Goal: Transaction & Acquisition: Purchase product/service

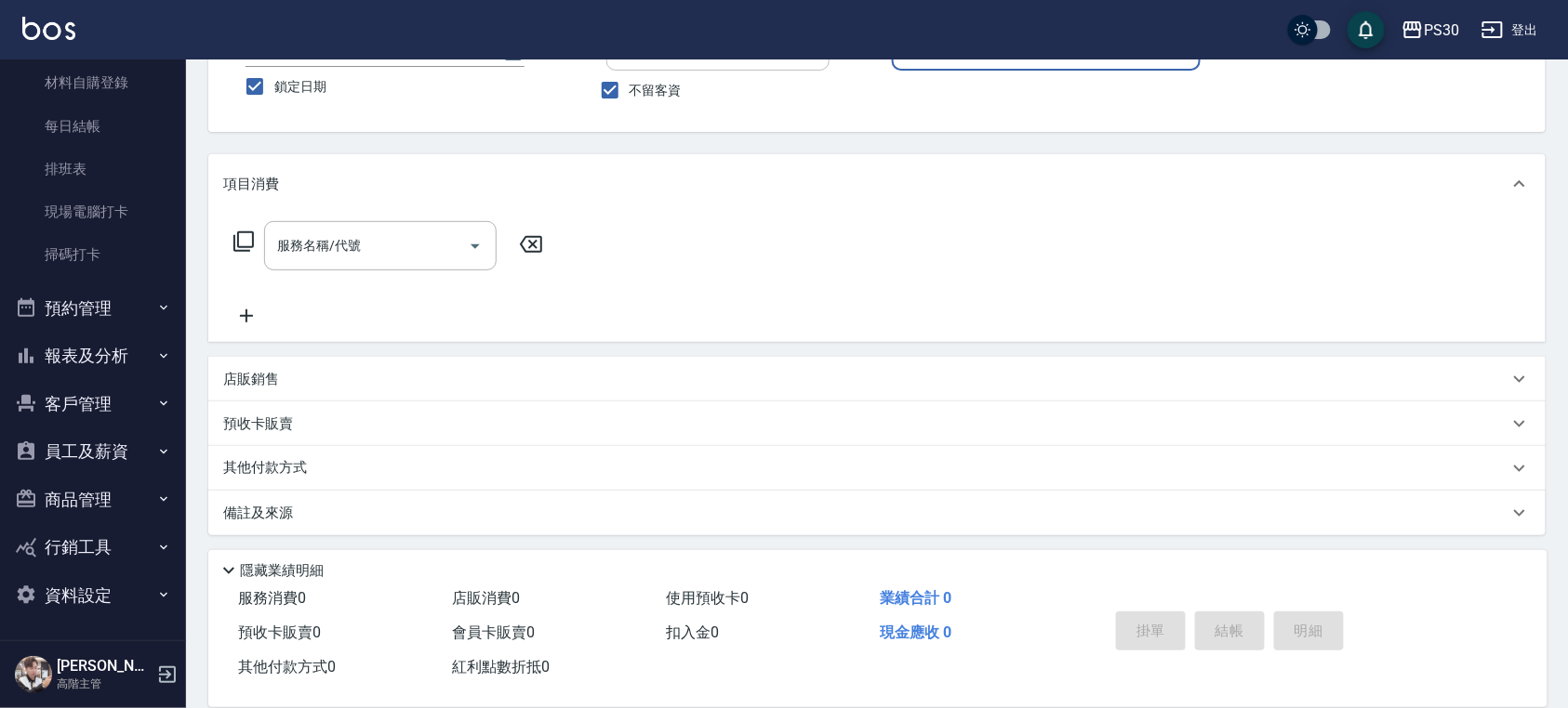
scroll to position [152, 0]
click at [116, 351] on button "報表及分析" at bounding box center [93, 355] width 171 height 48
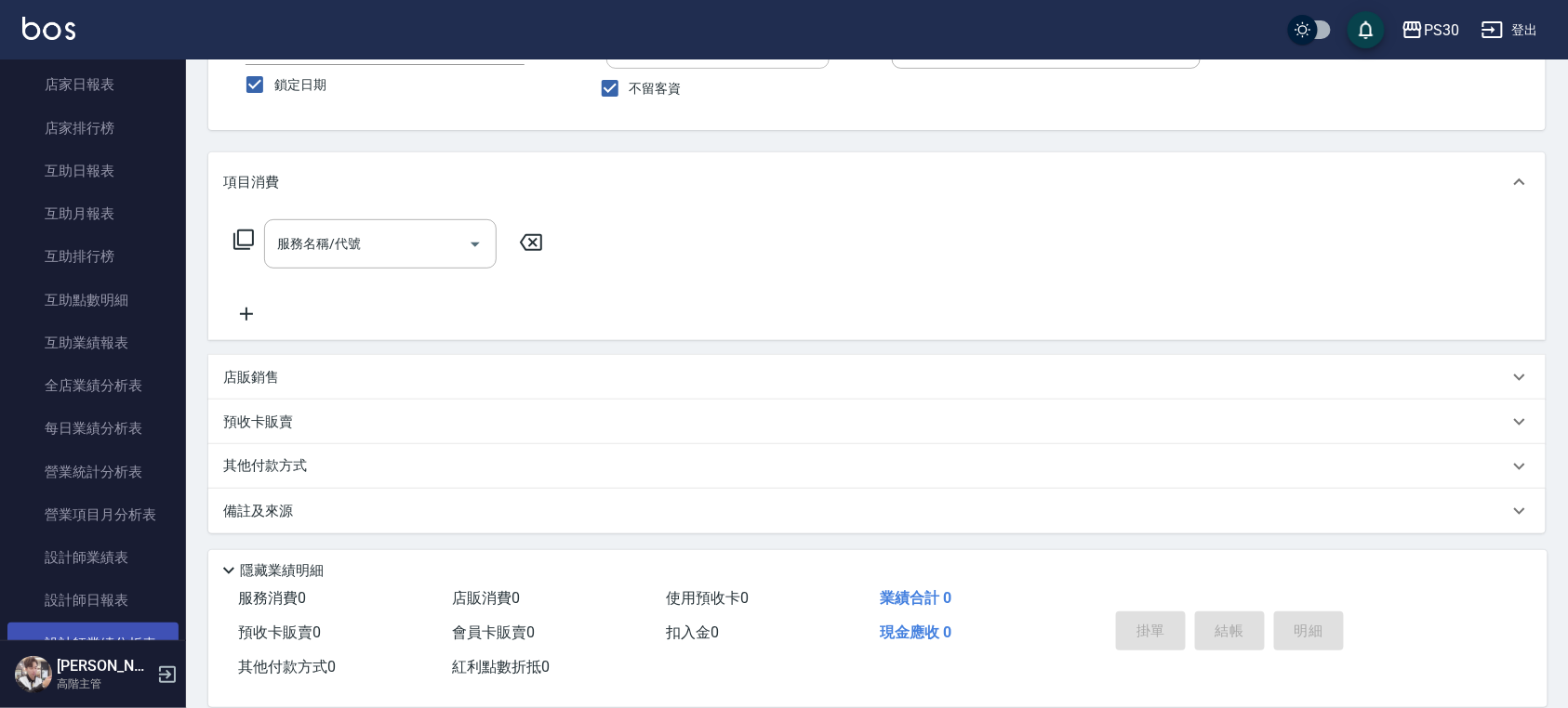
scroll to position [857, 0]
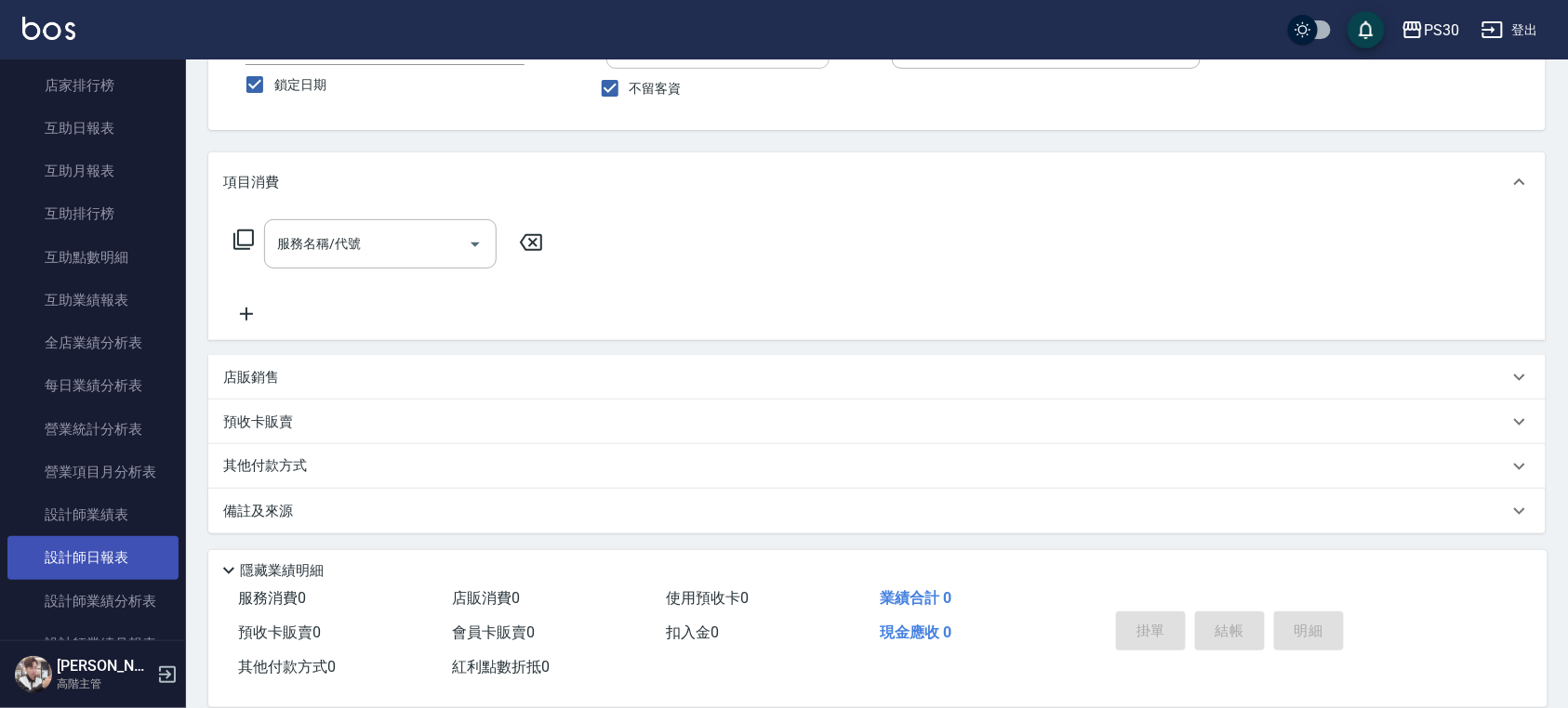
click at [101, 536] on link "設計師日報表" at bounding box center [93, 558] width 171 height 43
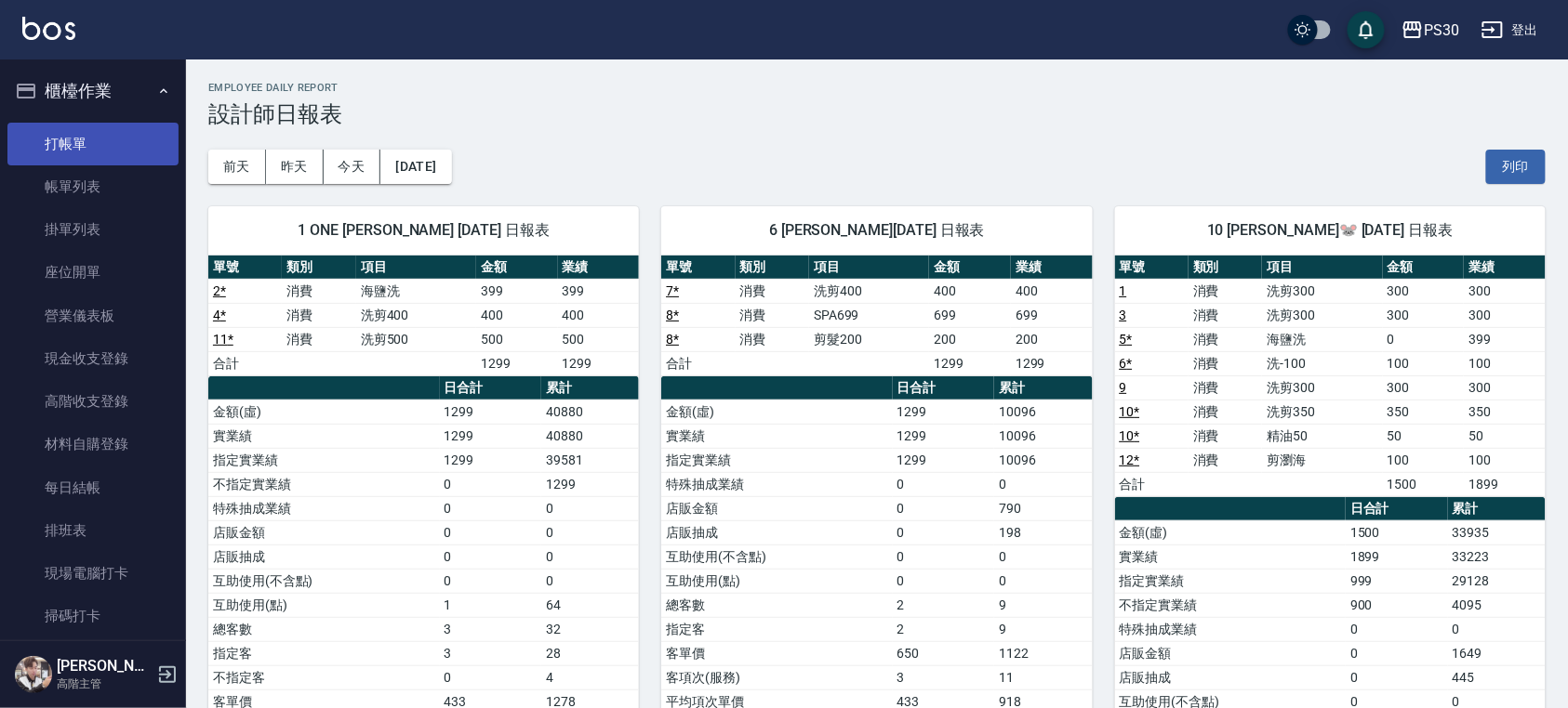
click at [96, 132] on link "打帳單" at bounding box center [93, 144] width 171 height 43
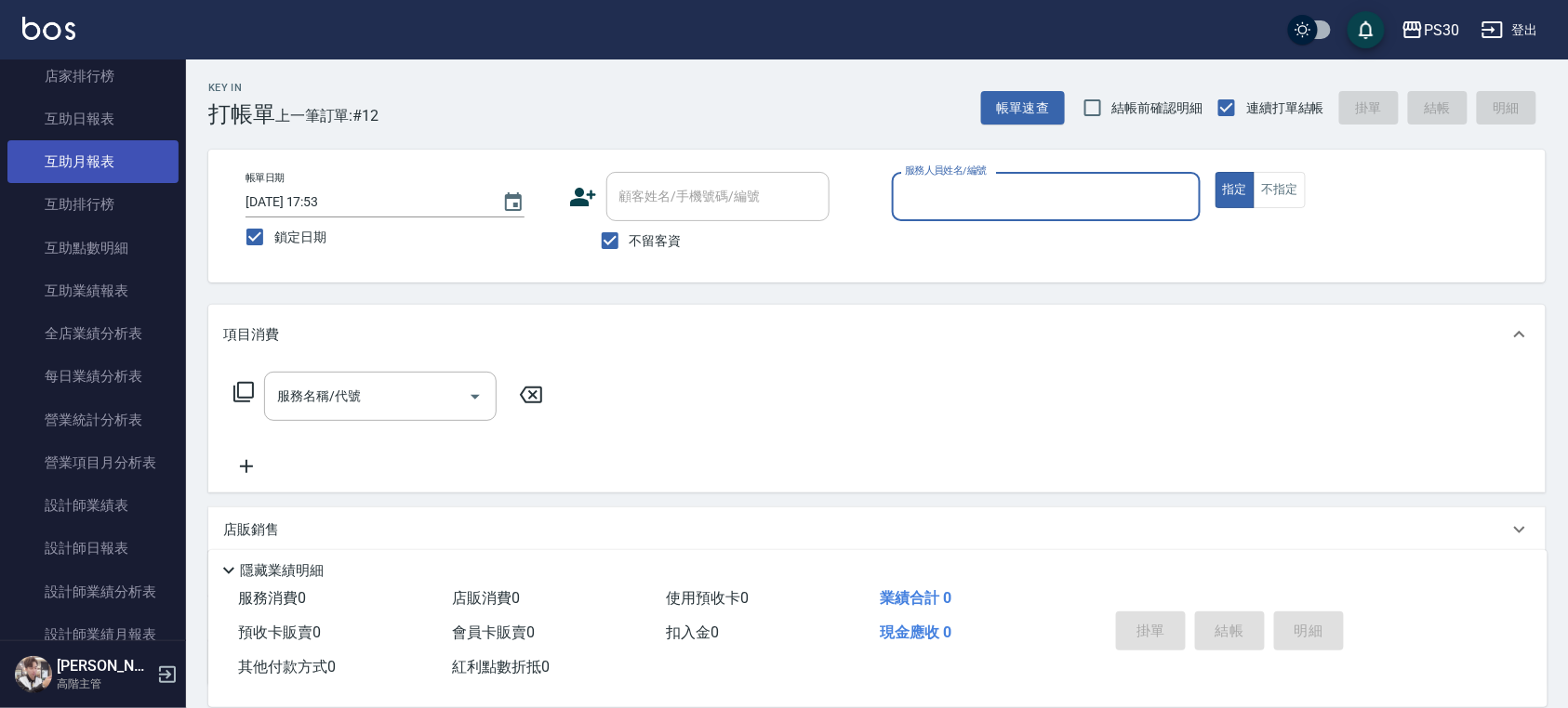
scroll to position [867, 0]
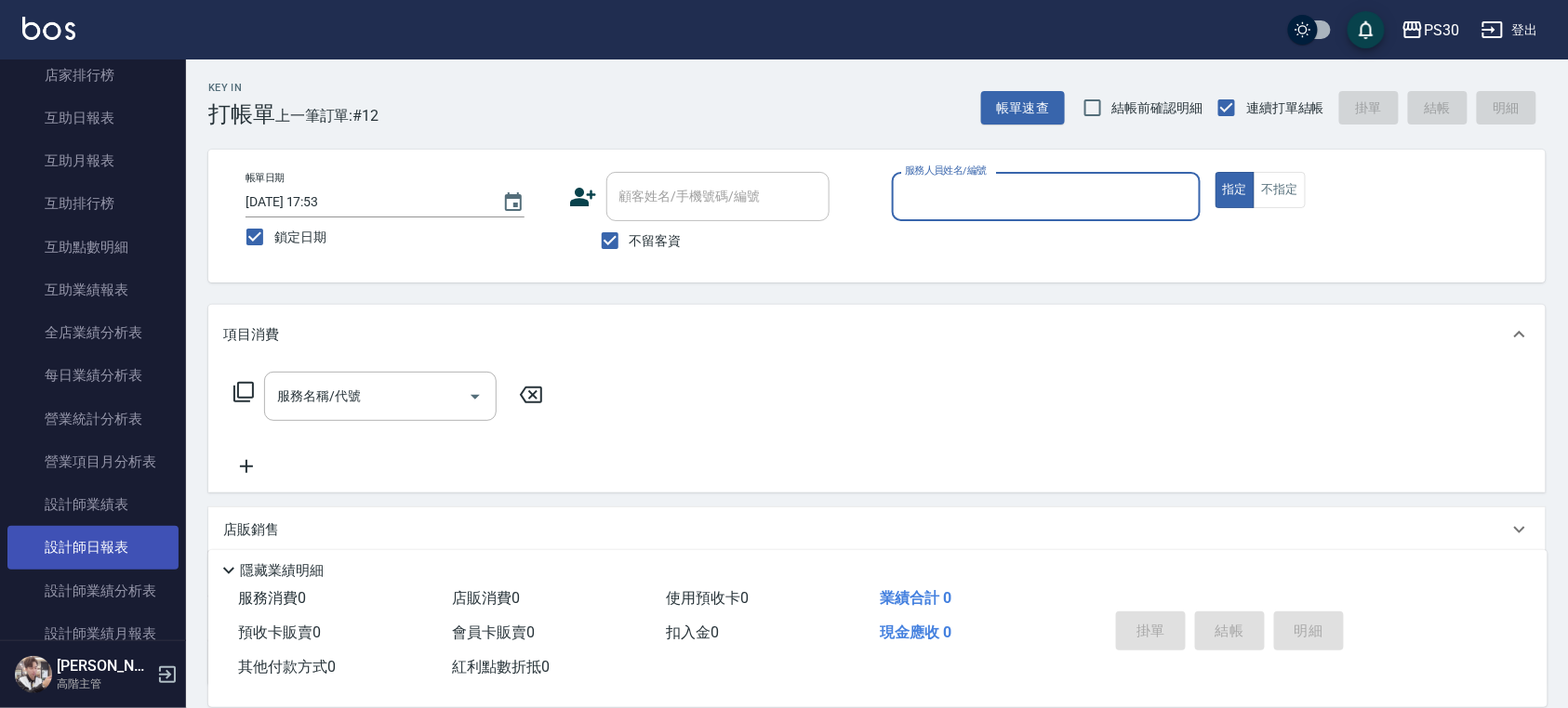
click at [86, 552] on link "設計師日報表" at bounding box center [93, 548] width 171 height 43
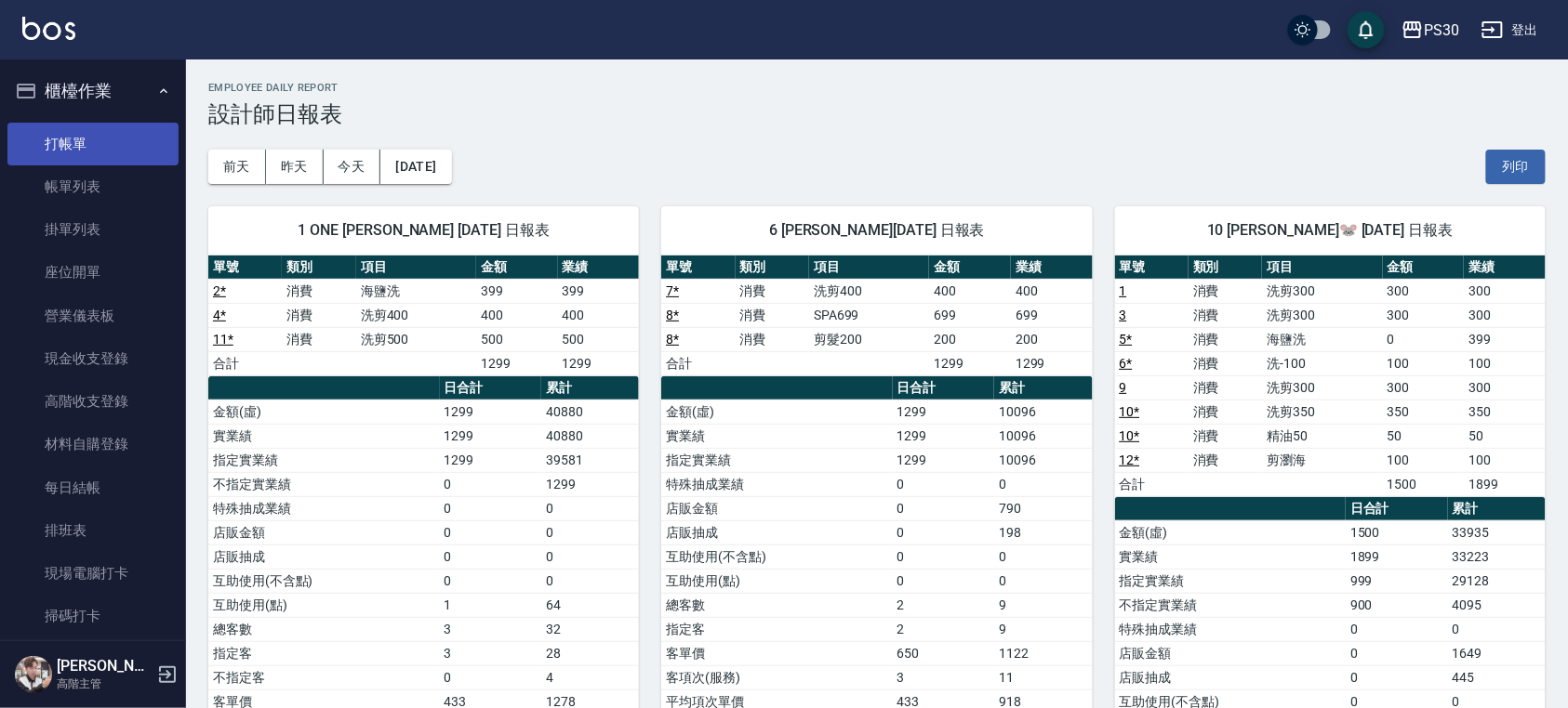
click at [100, 142] on link "打帳單" at bounding box center [93, 144] width 171 height 43
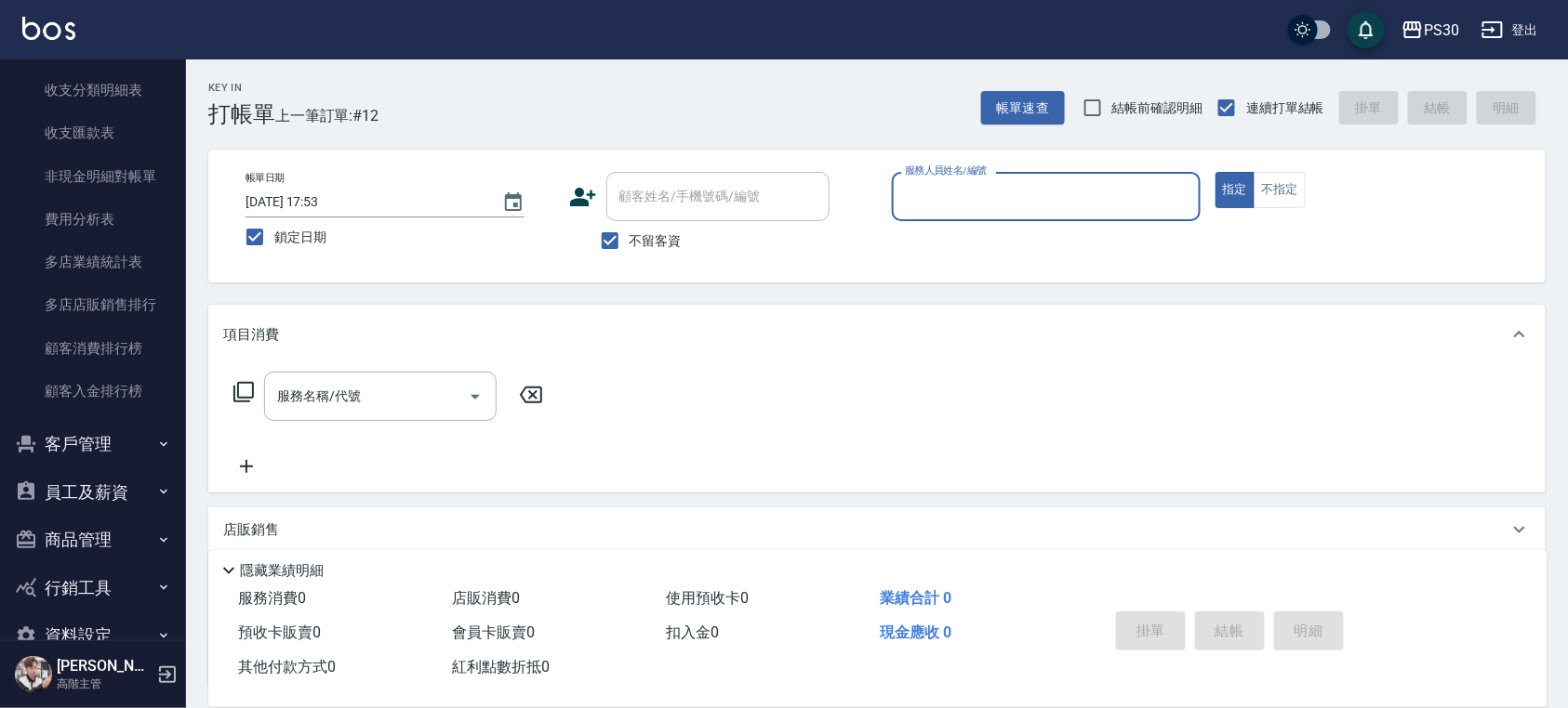
scroll to position [2183, 0]
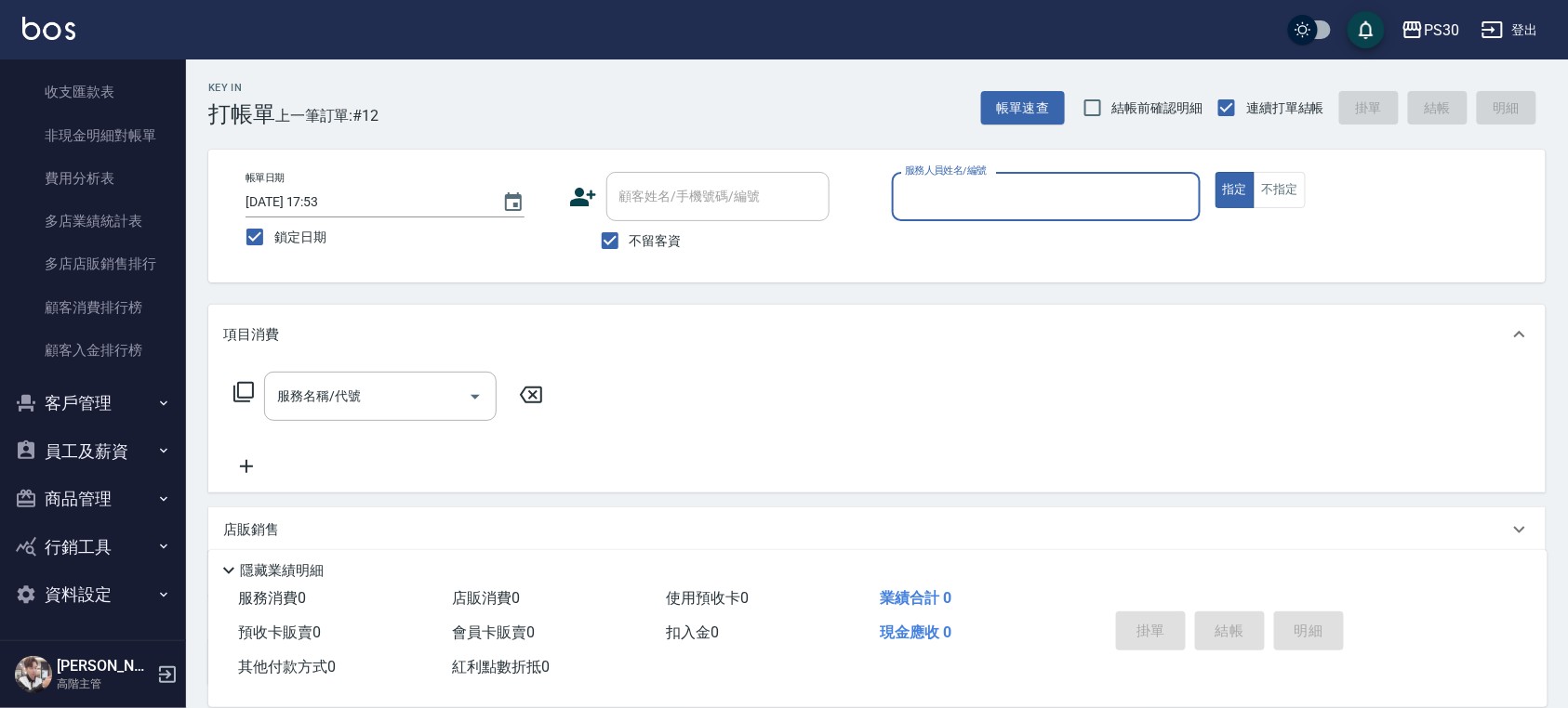
click at [142, 410] on button "客戶管理" at bounding box center [93, 403] width 171 height 48
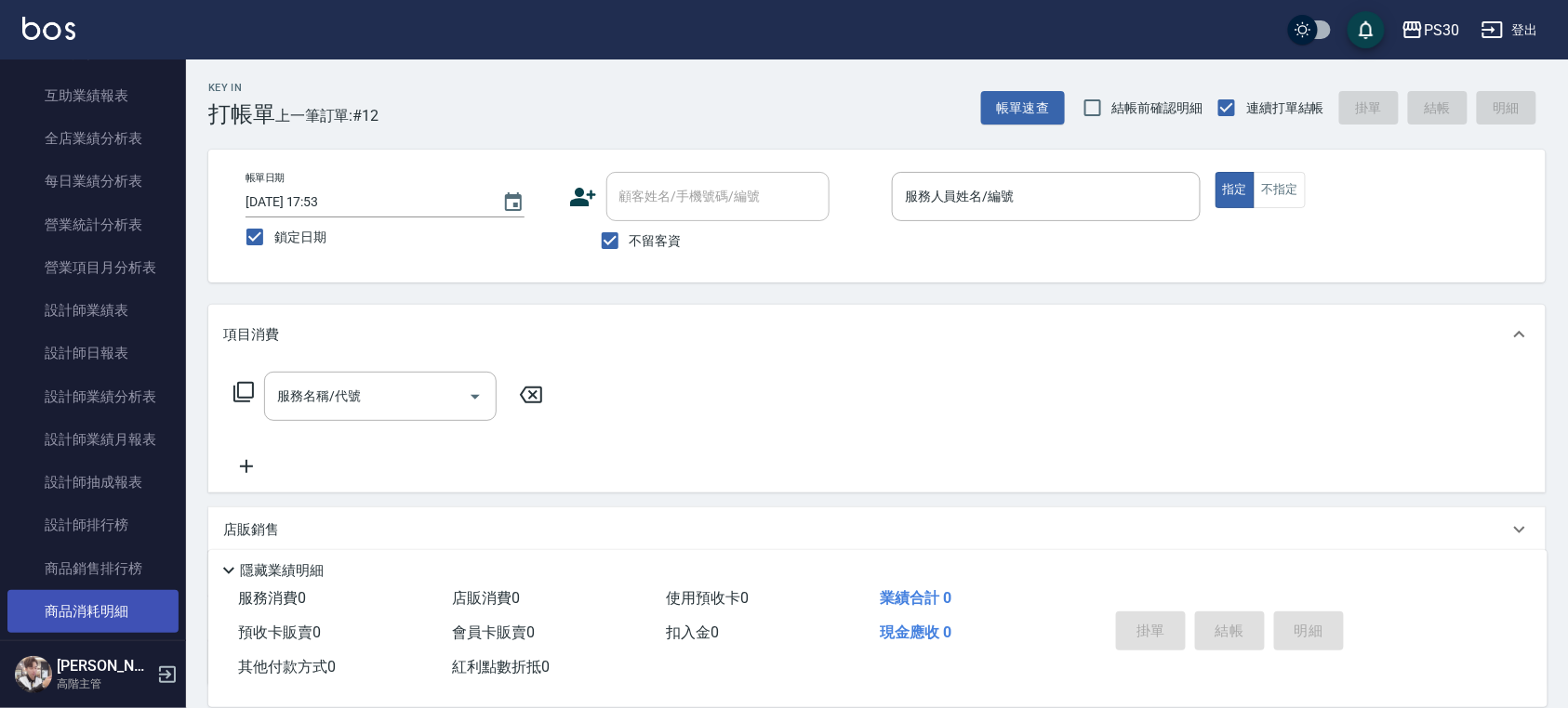
scroll to position [1067, 0]
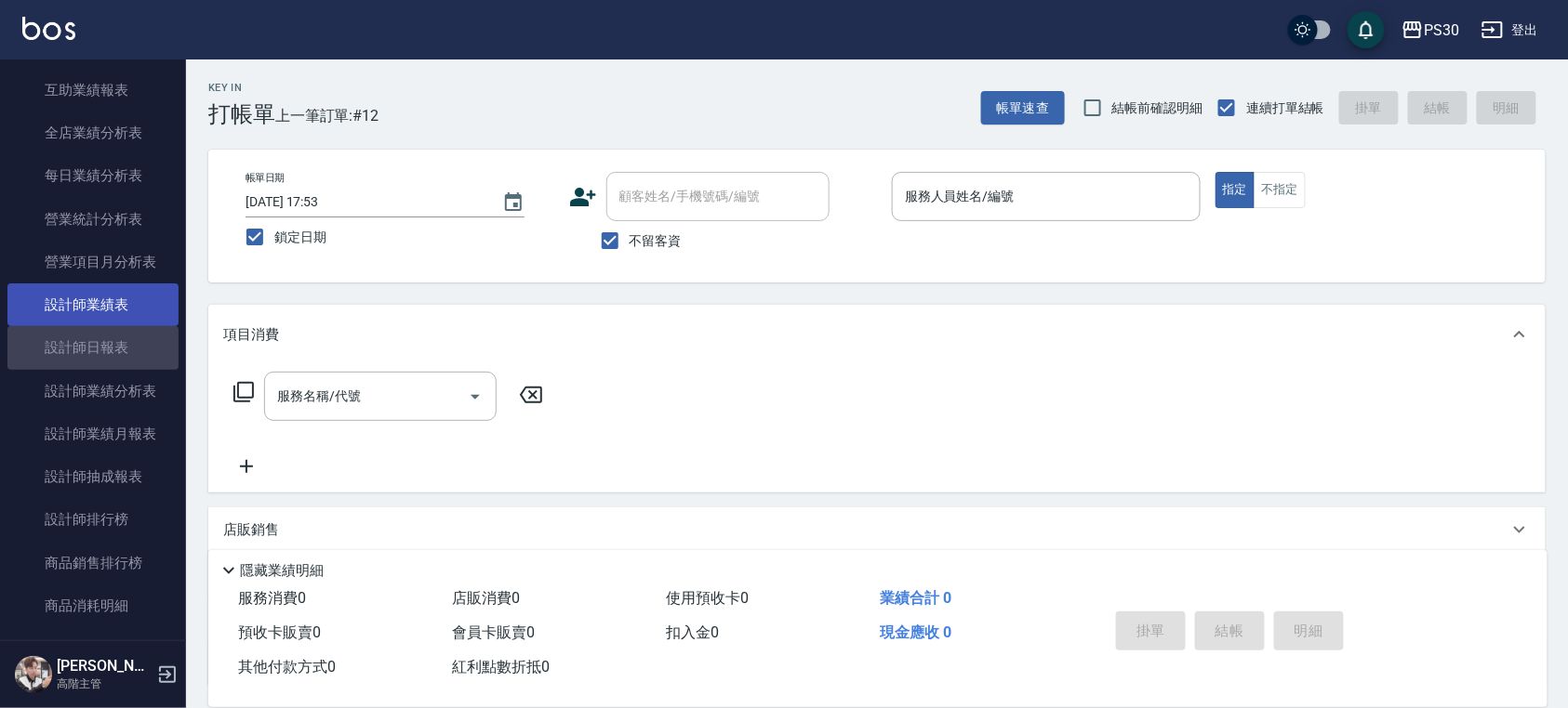
drag, startPoint x: 109, startPoint y: 348, endPoint x: 73, endPoint y: 320, distance: 45.6
click at [109, 348] on link "設計師日報表" at bounding box center [93, 348] width 171 height 43
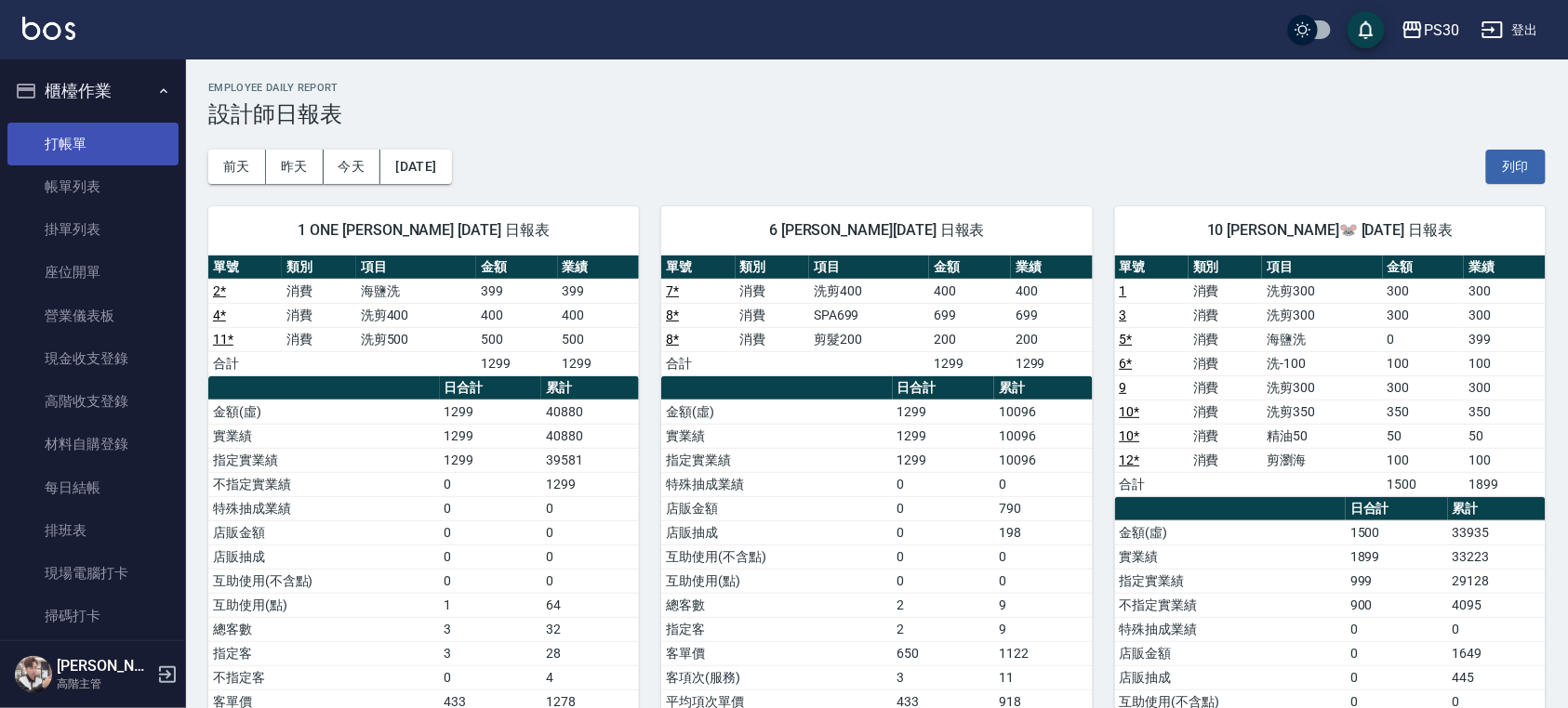
click at [79, 147] on link "打帳單" at bounding box center [93, 144] width 171 height 43
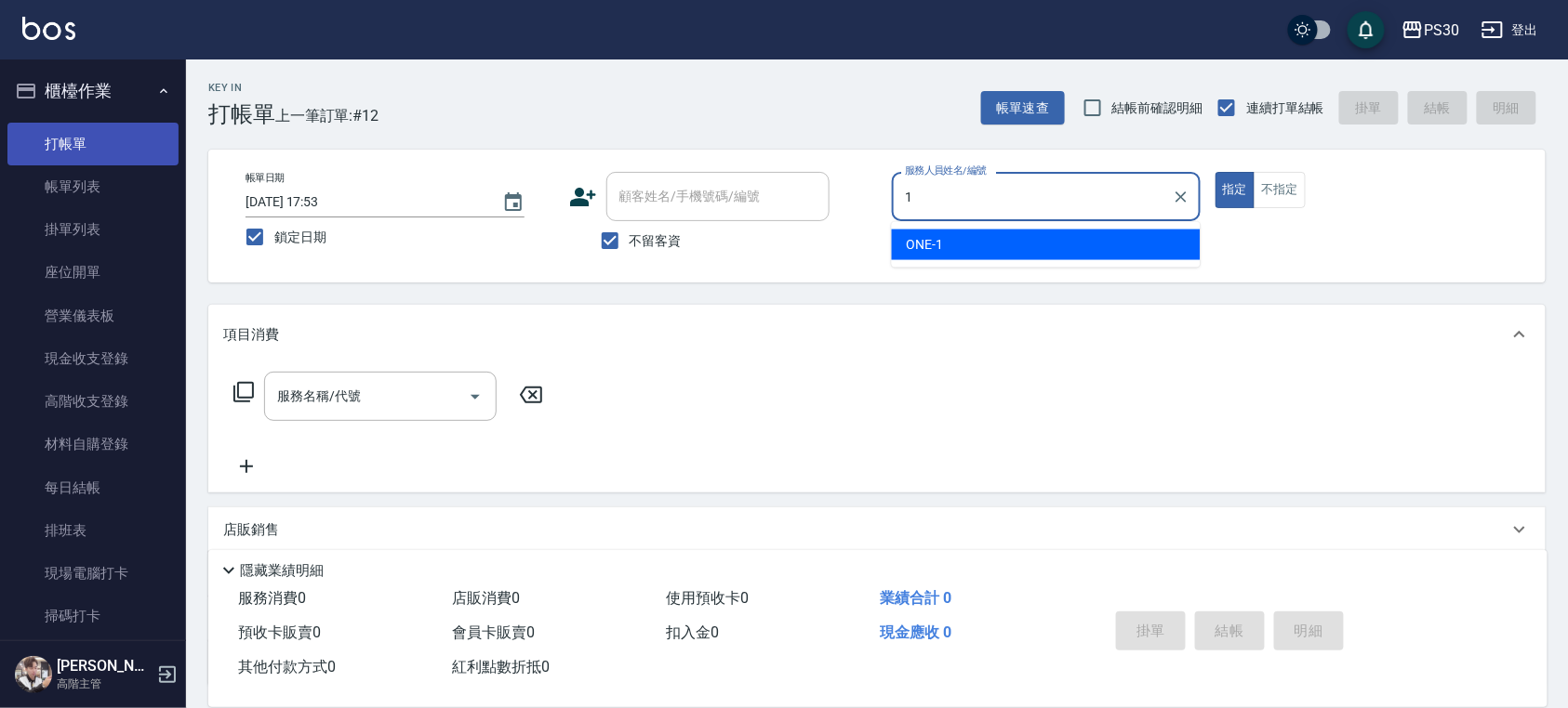
type input "ONE-1"
type button "true"
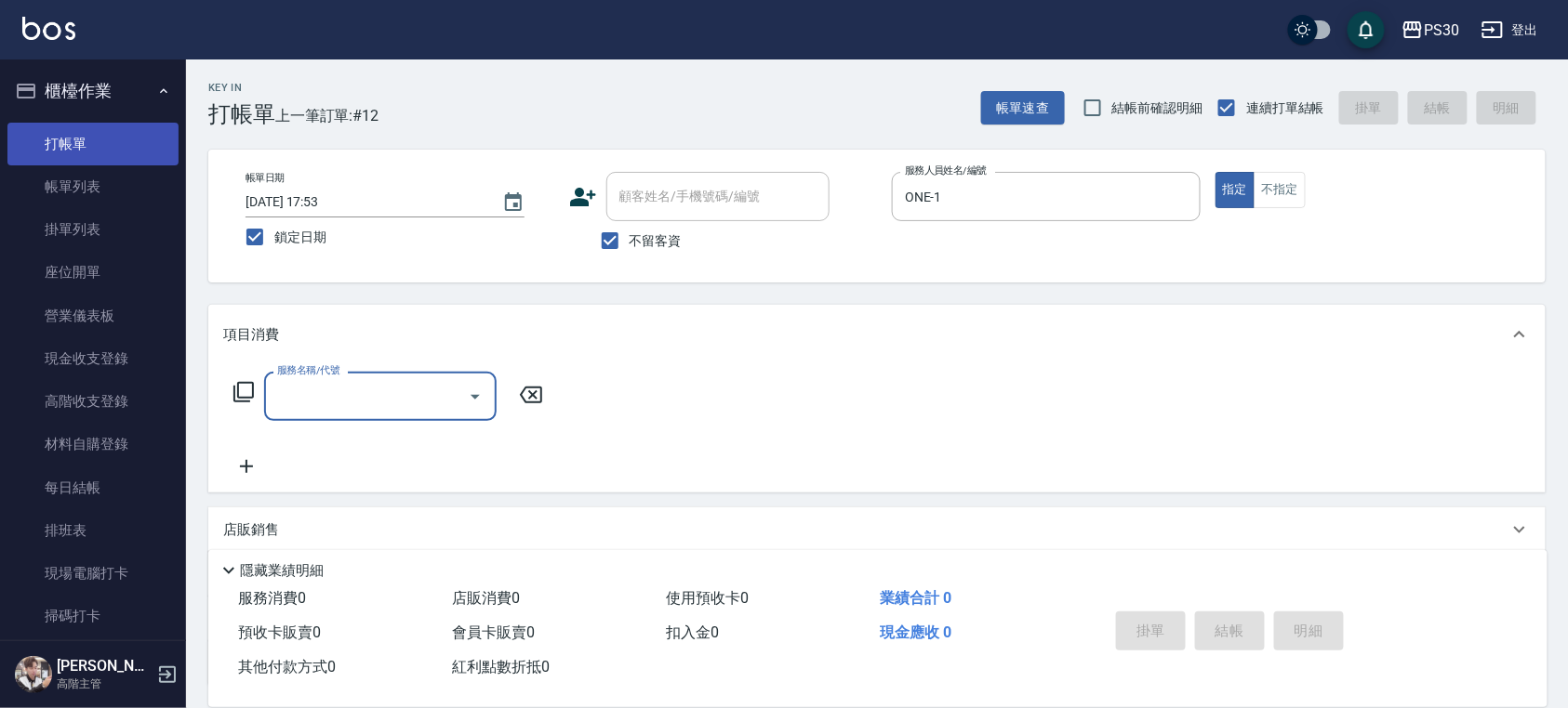
type input "1"
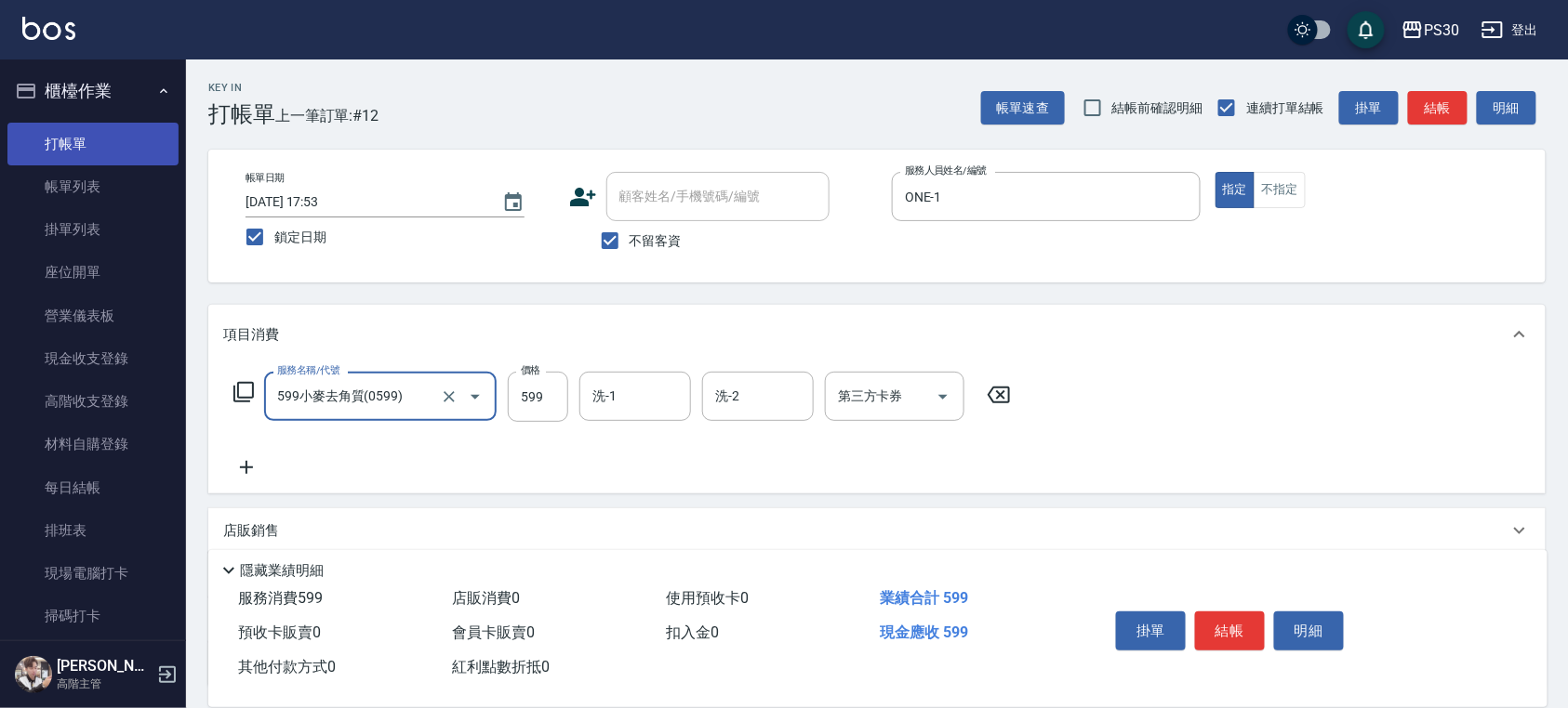
type input "599小麥去角質(0599)"
type input "500"
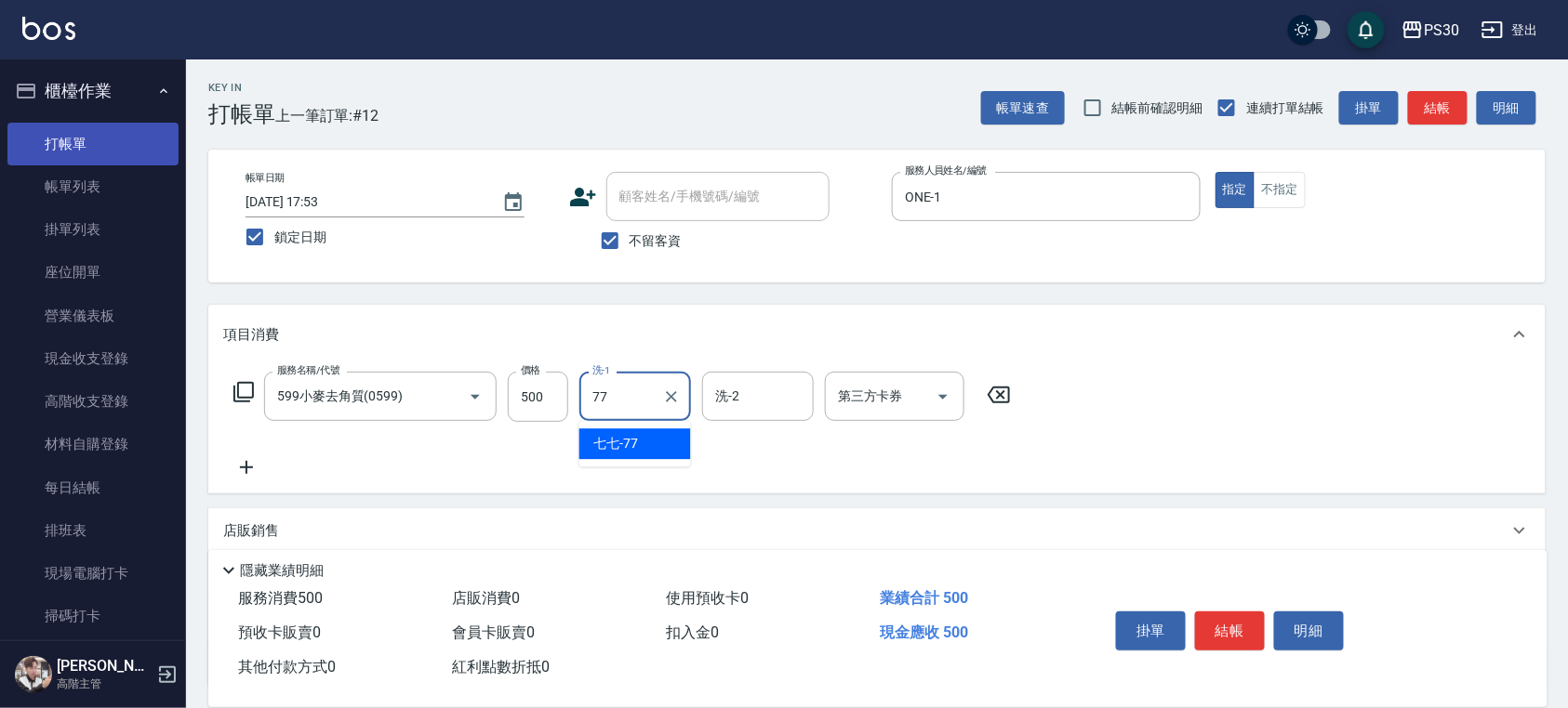
type input "七七-77"
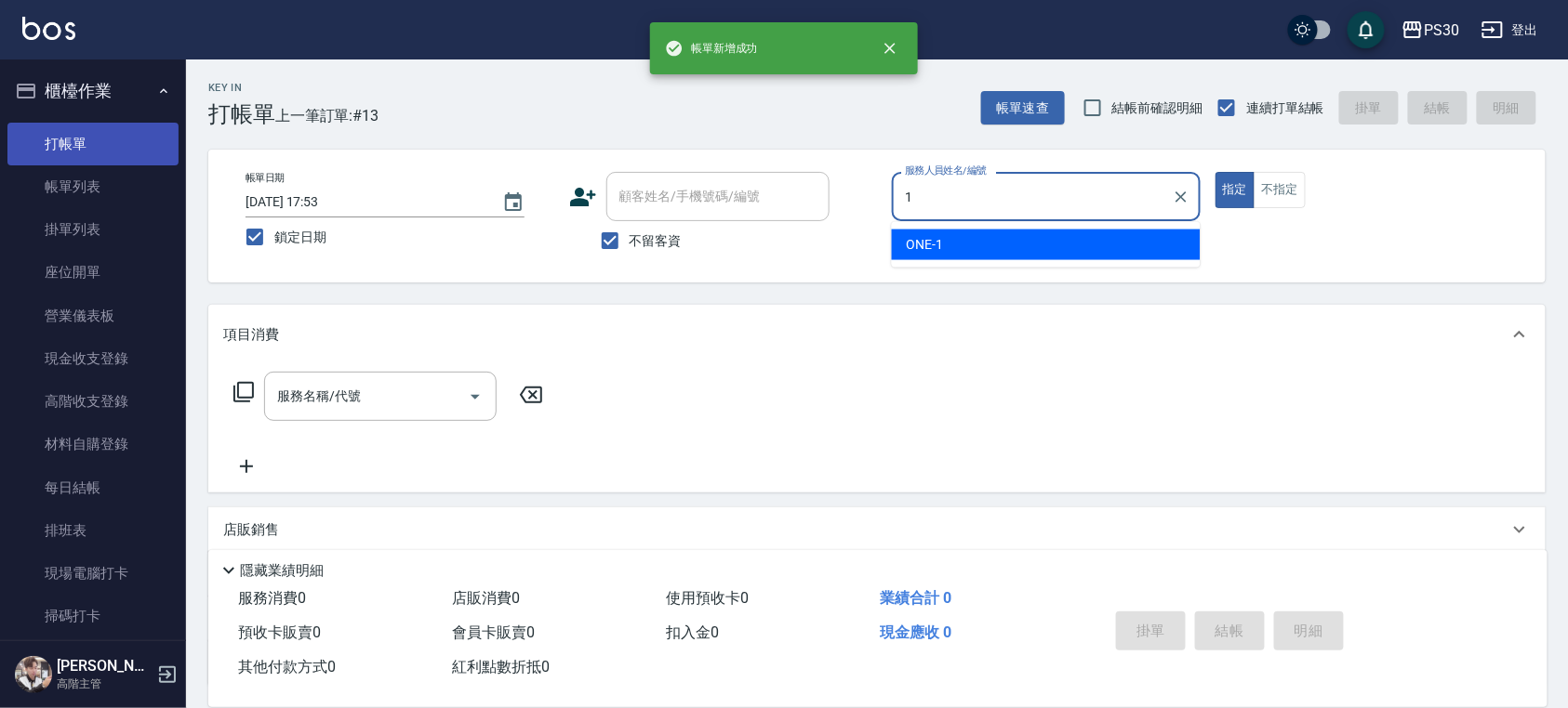
type input "ONE-1"
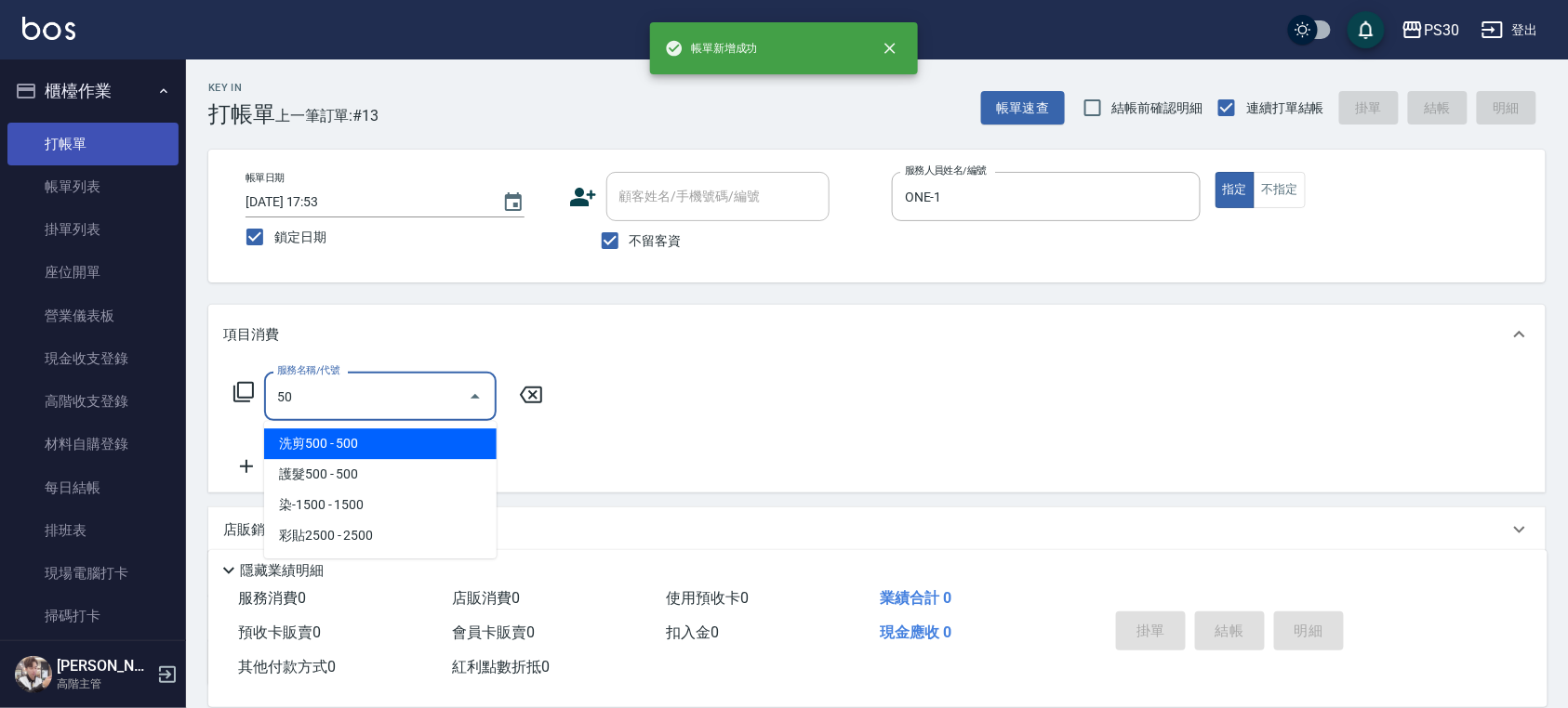
type input "5"
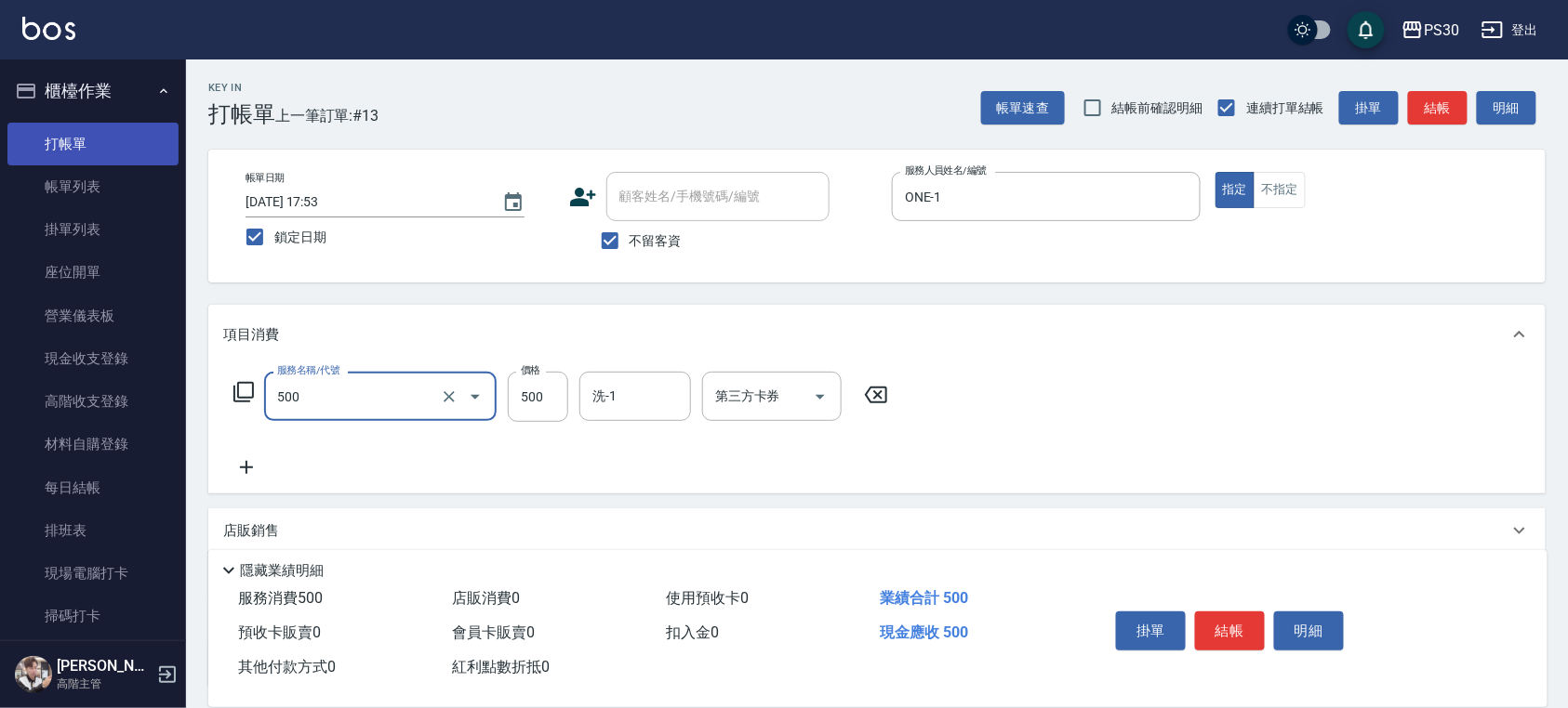
type input "洗剪500(500)"
type input "450"
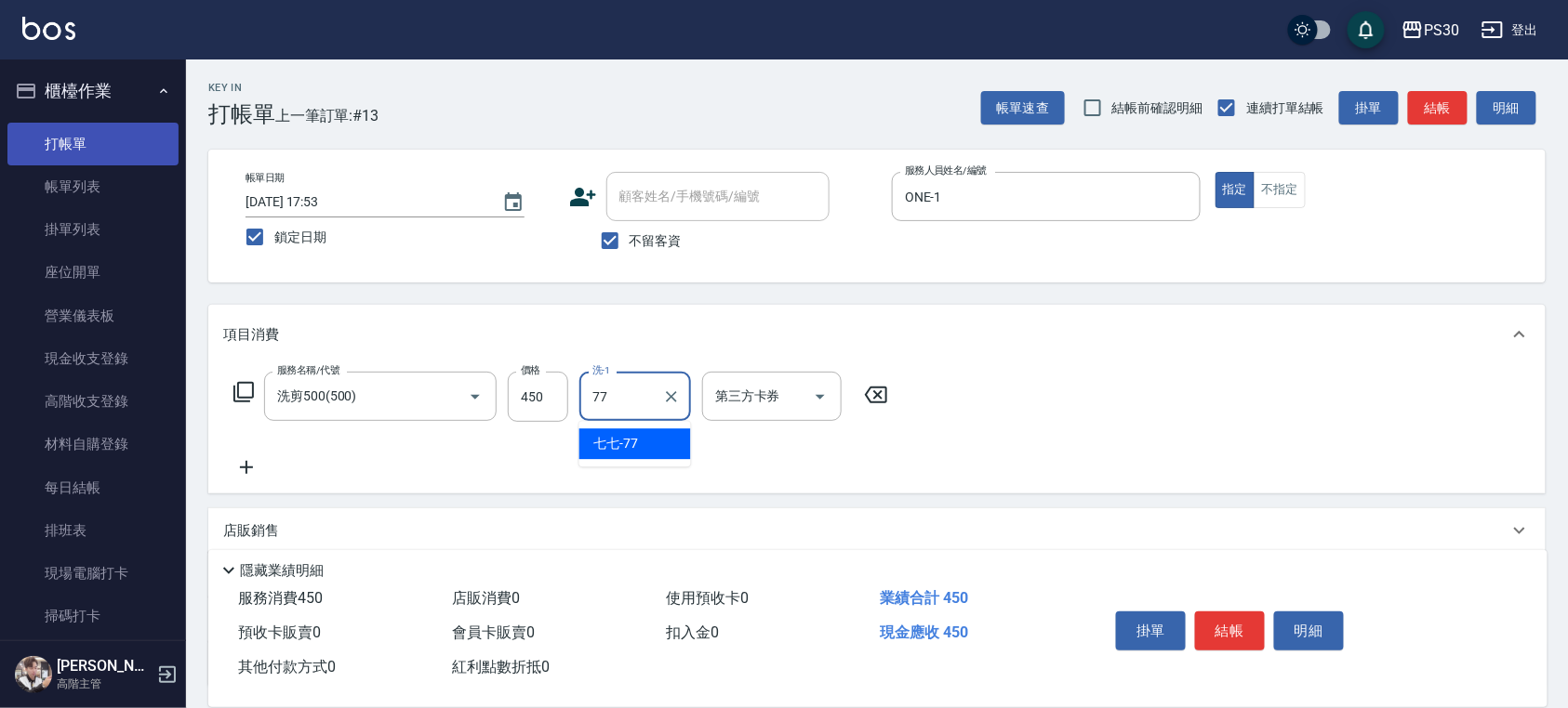
type input "七七-77"
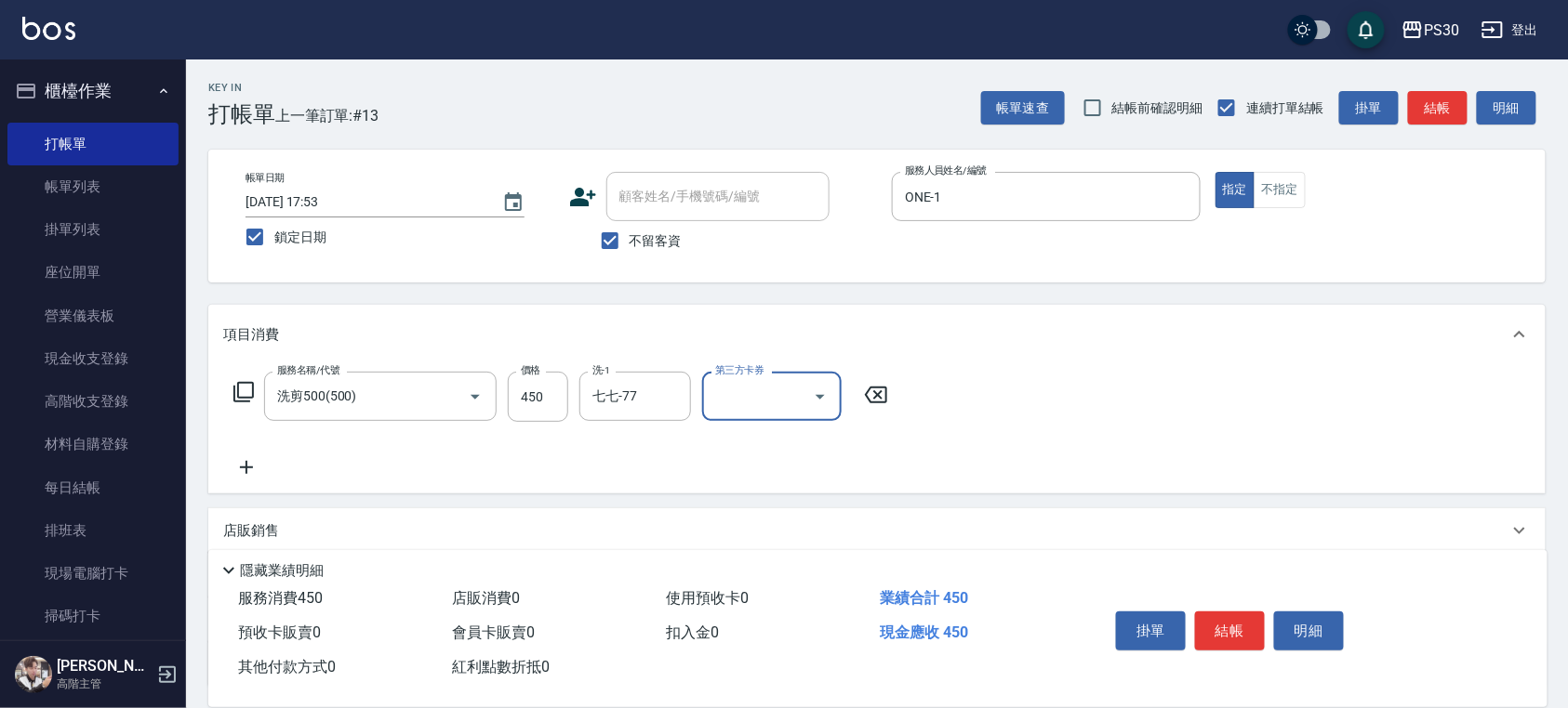
click at [823, 387] on icon "Open" at bounding box center [820, 397] width 23 height 23
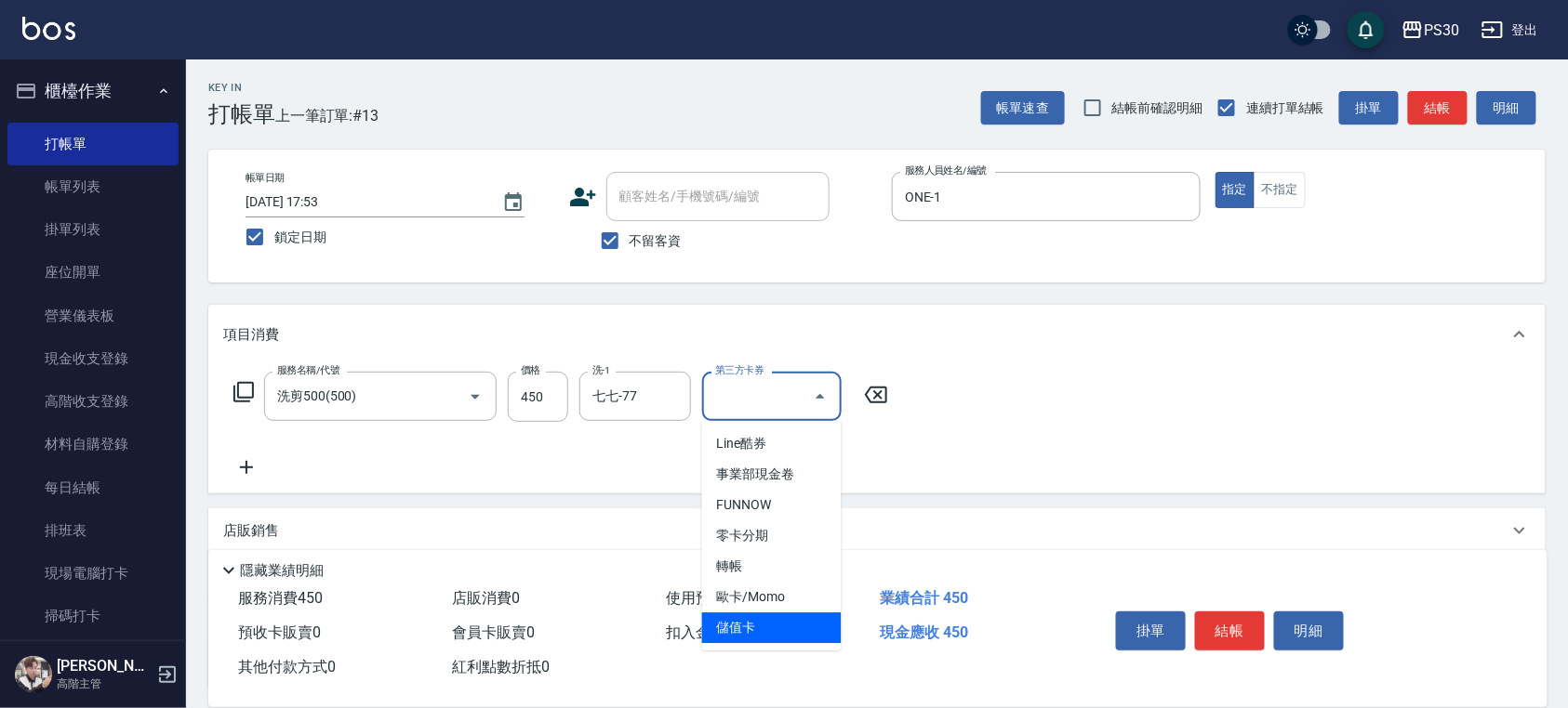
click at [760, 632] on span "儲值卡" at bounding box center [772, 627] width 140 height 30
type input "儲值卡"
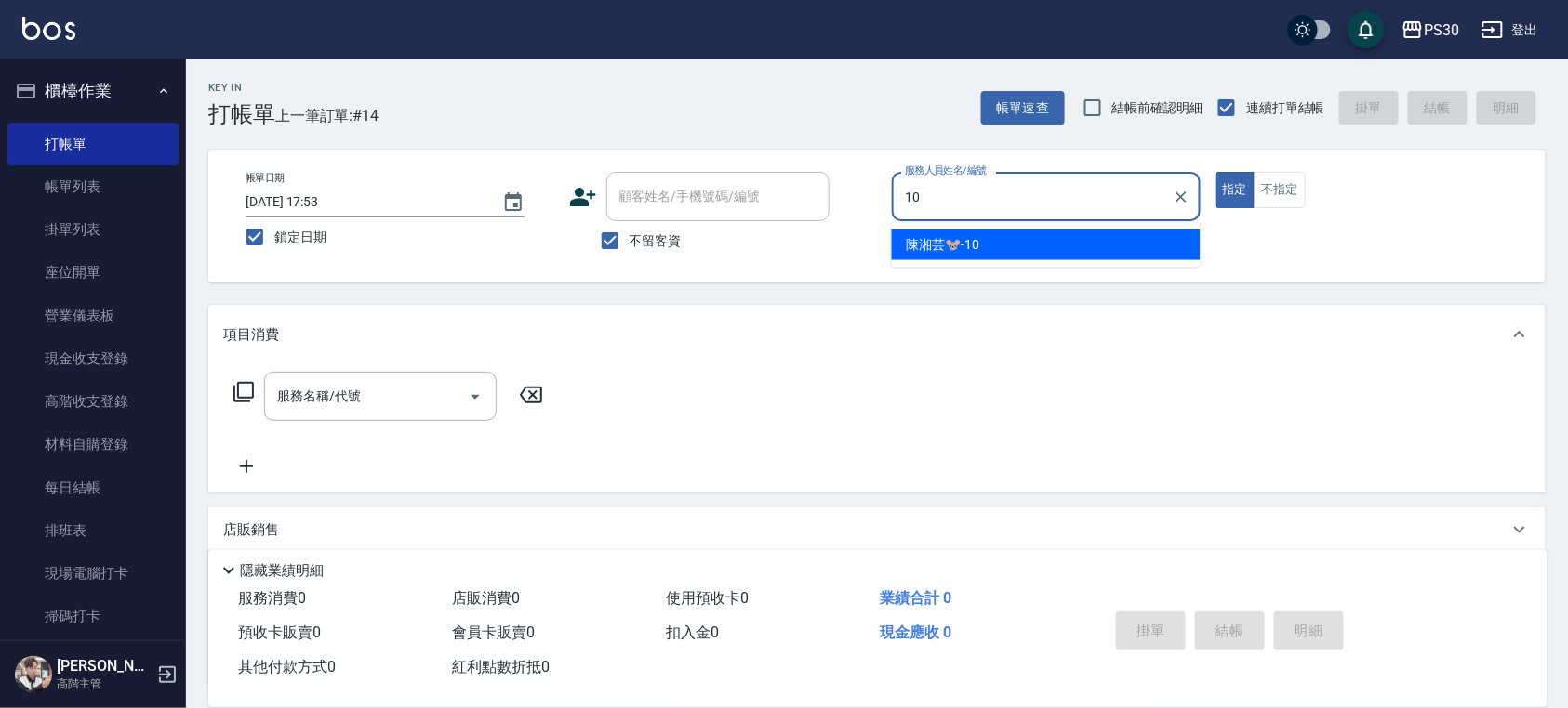
type input "陳湘芸🐭-10"
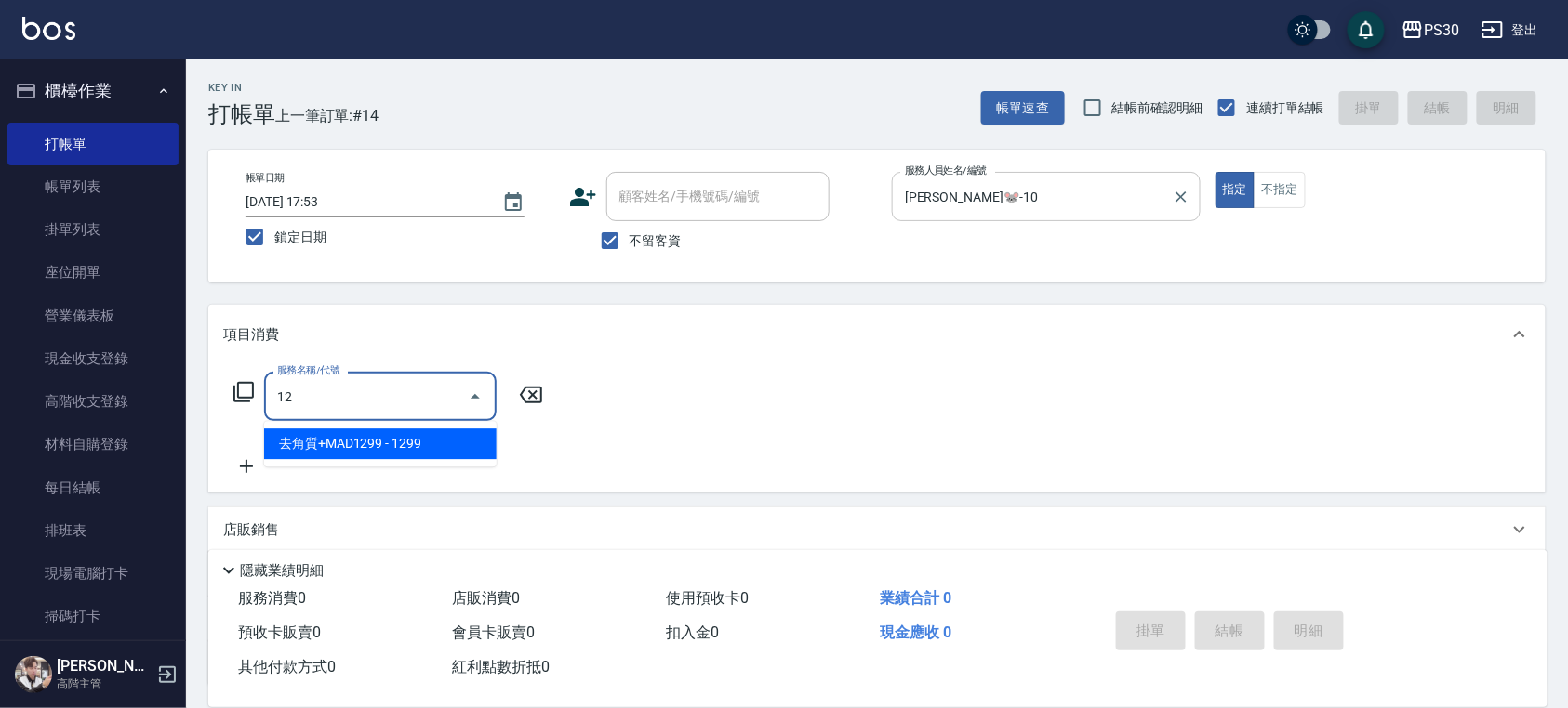
type input "1"
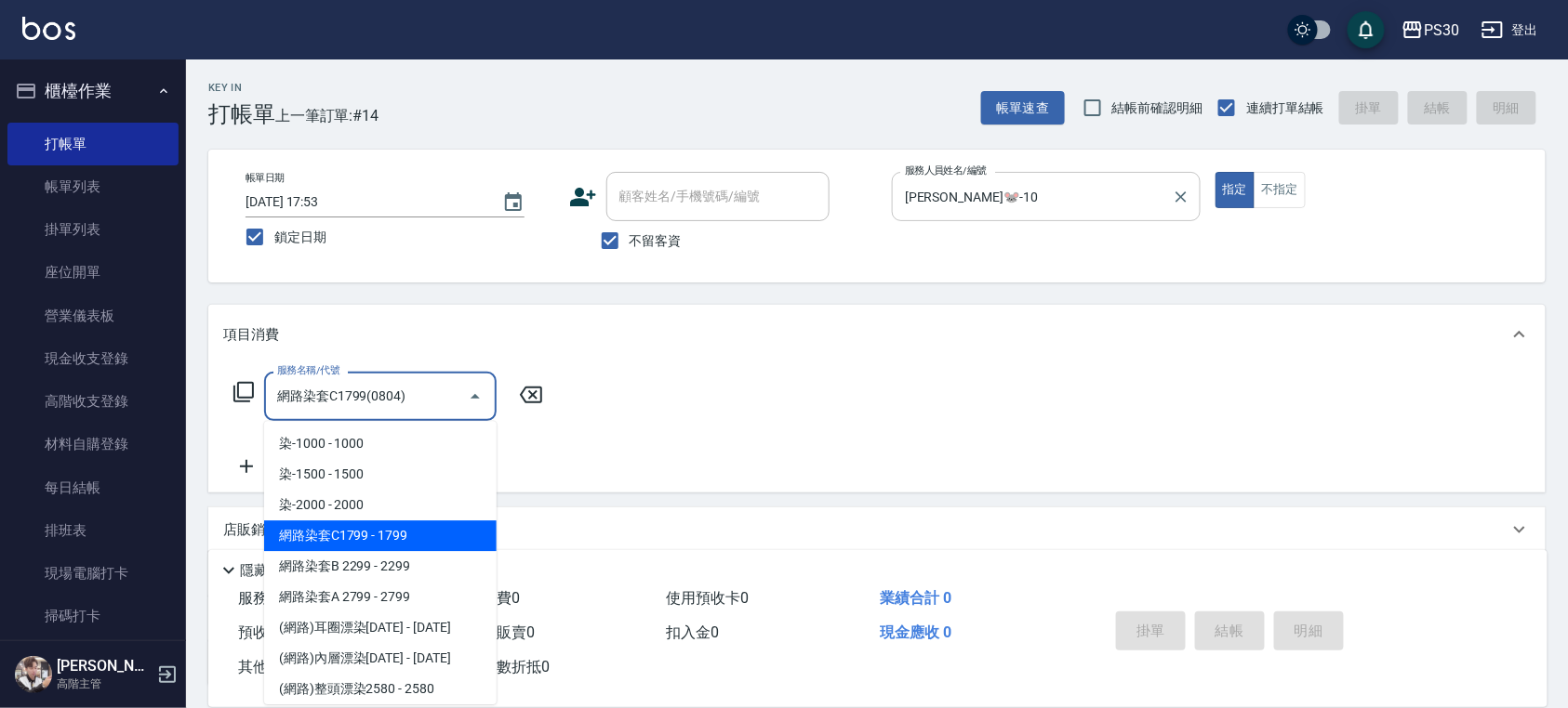
type input "網路染套C1799(0804)"
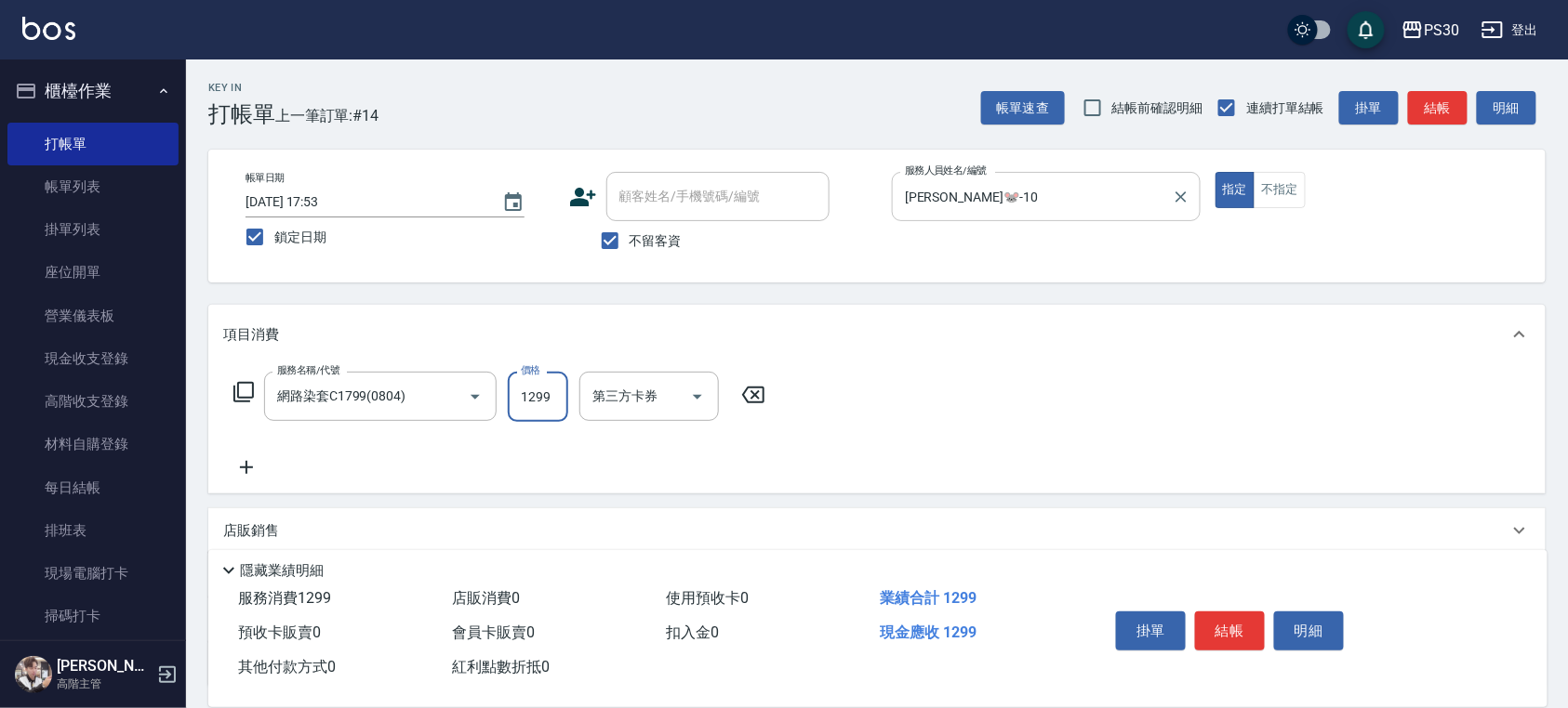
type input "1299"
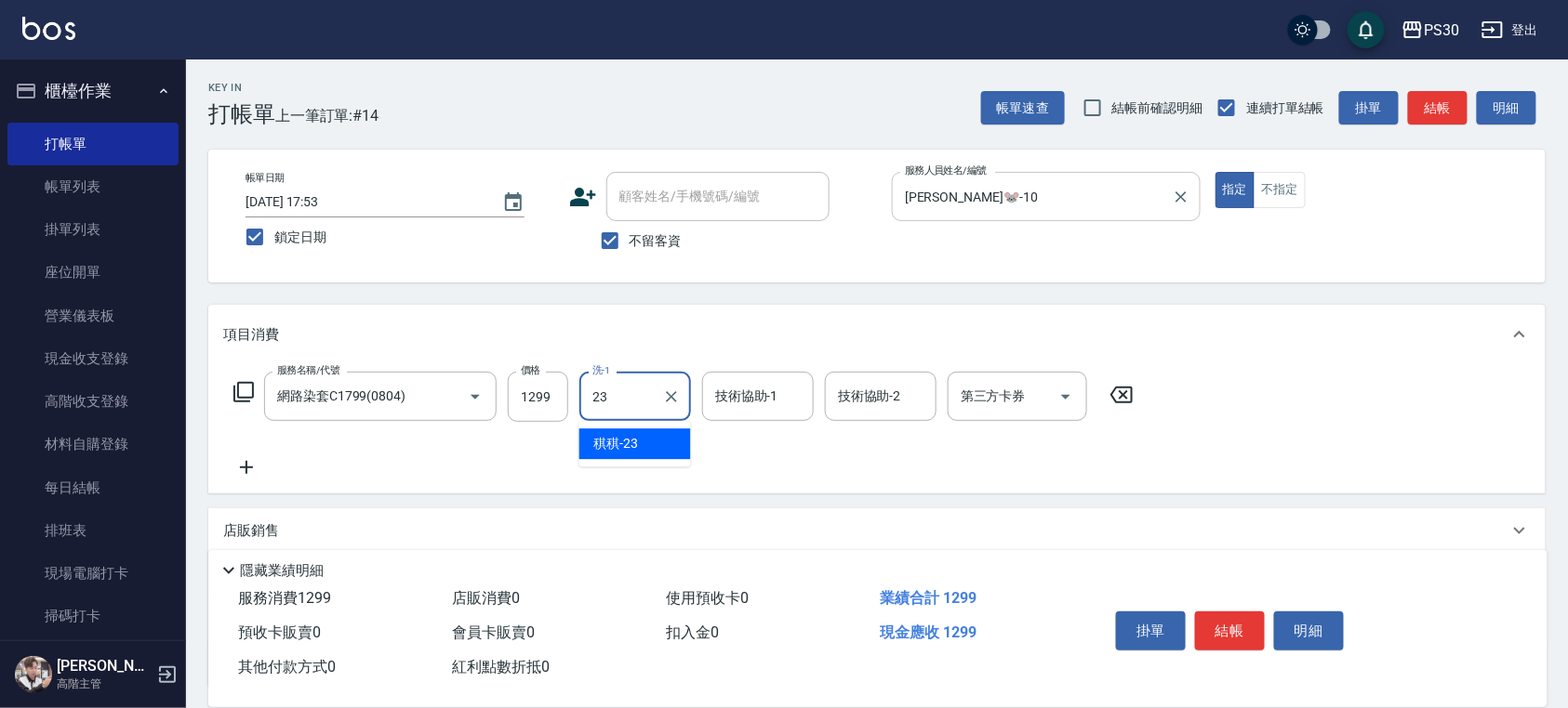
type input "稘稘-23"
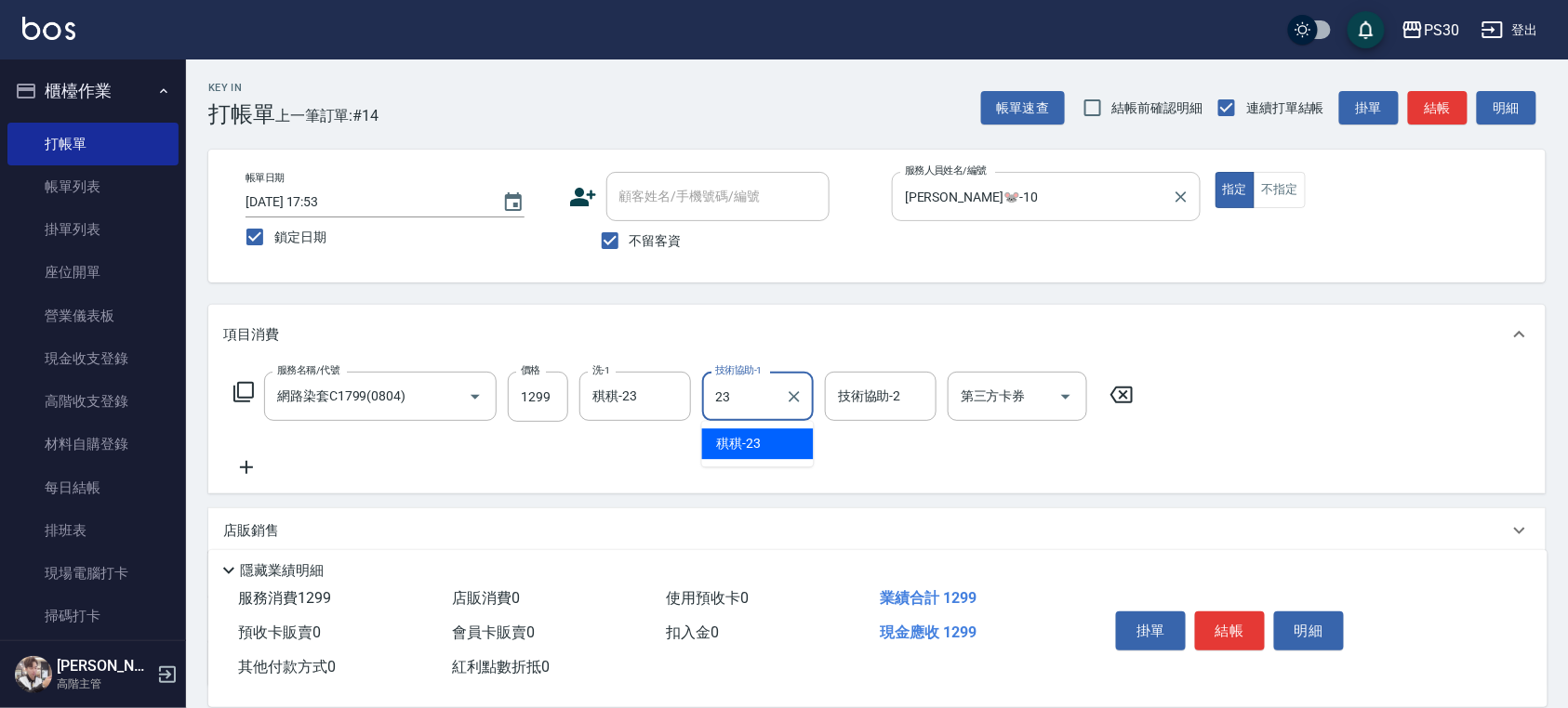
type input "稘稘-23"
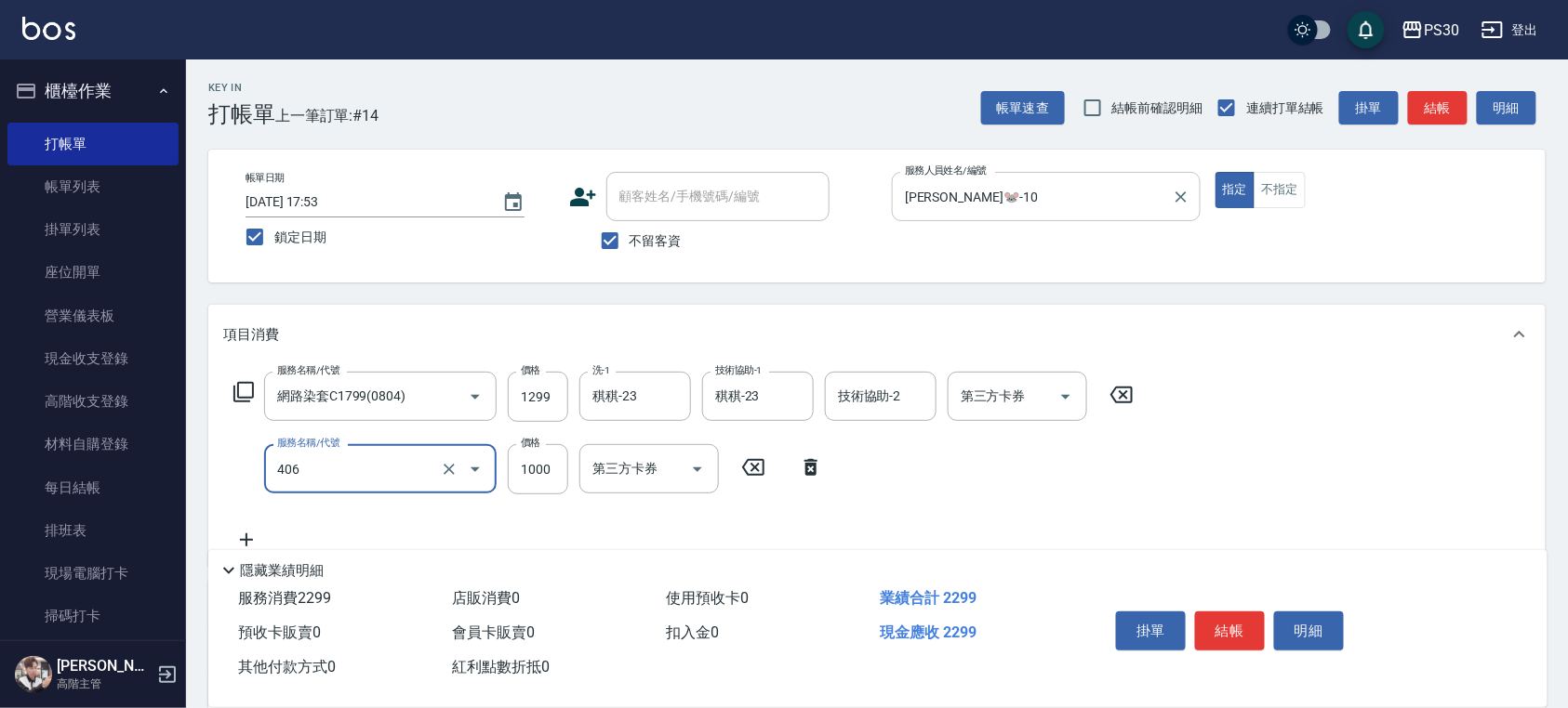
type input "鏡面護髮(406)"
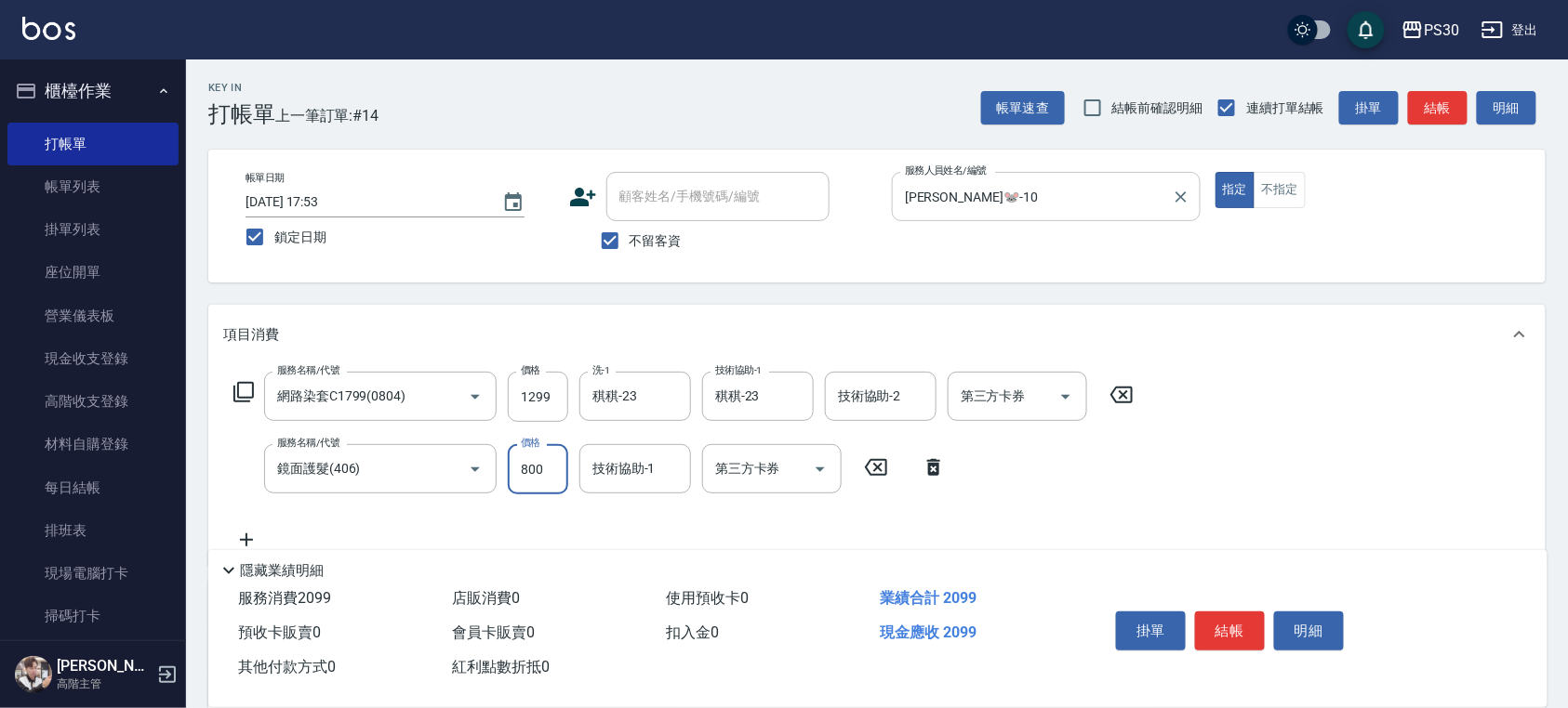
type input "800"
type input "稘稘-23"
click at [562, 400] on input "1299" at bounding box center [538, 397] width 61 height 50
click at [562, 399] on input "1299" at bounding box center [538, 397] width 61 height 50
type input "1099"
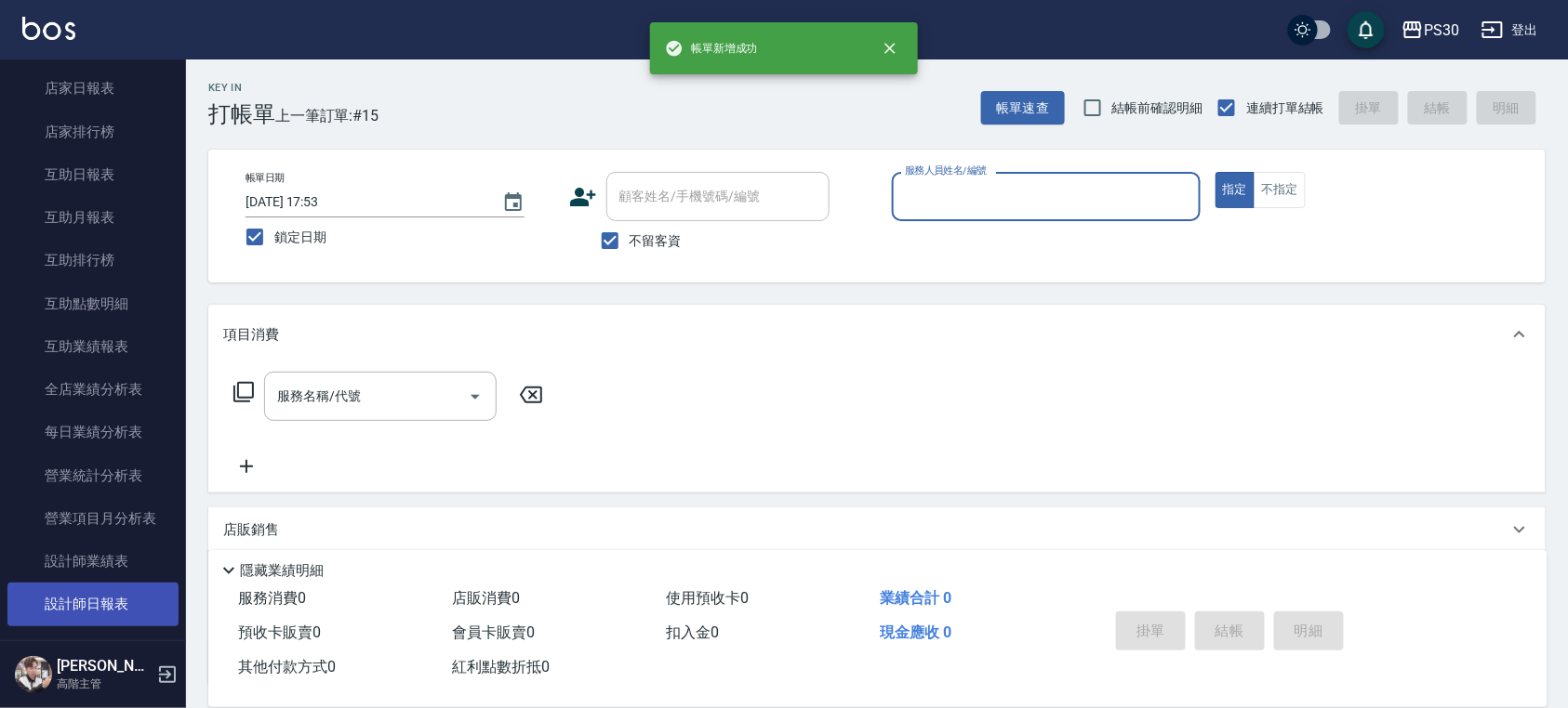
scroll to position [867, 0]
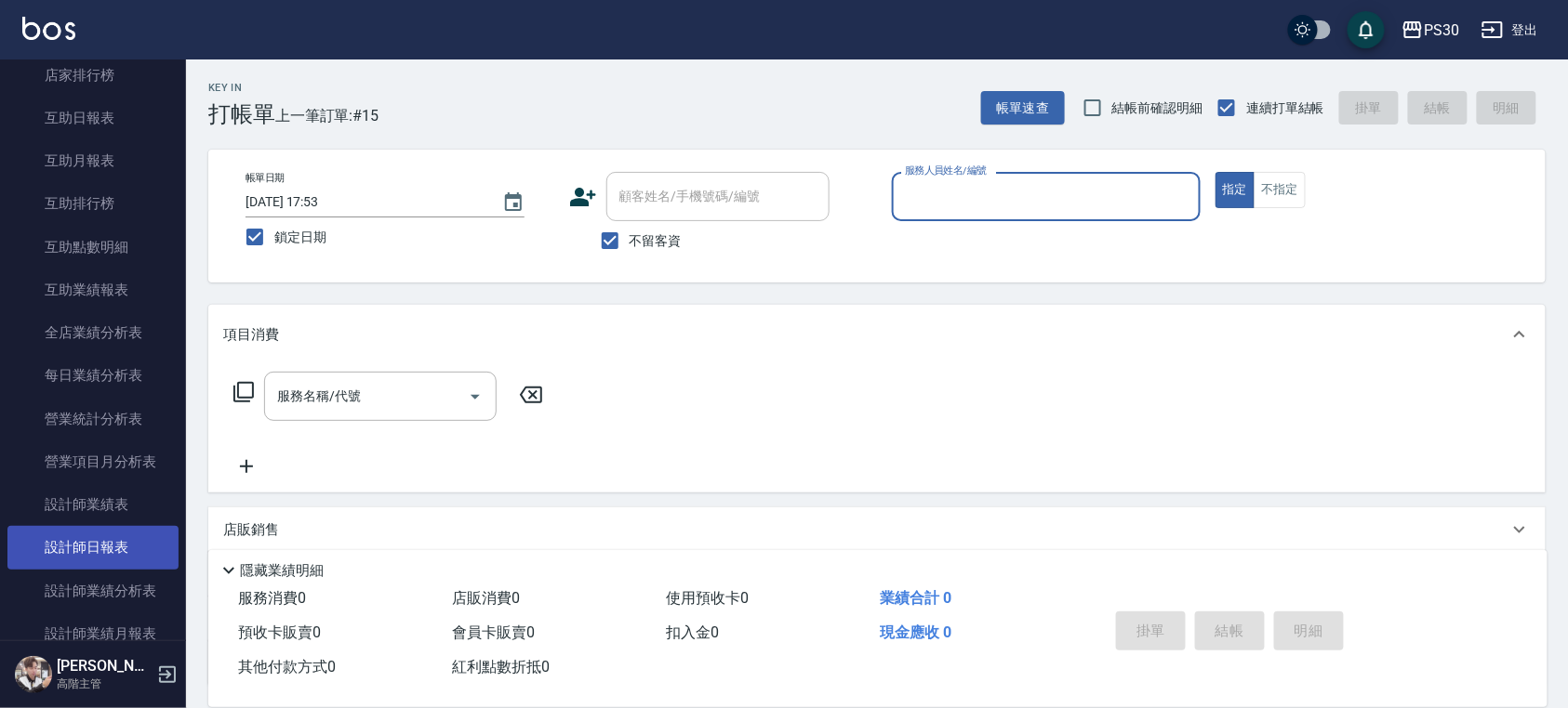
click at [108, 547] on link "設計師日報表" at bounding box center [93, 548] width 171 height 43
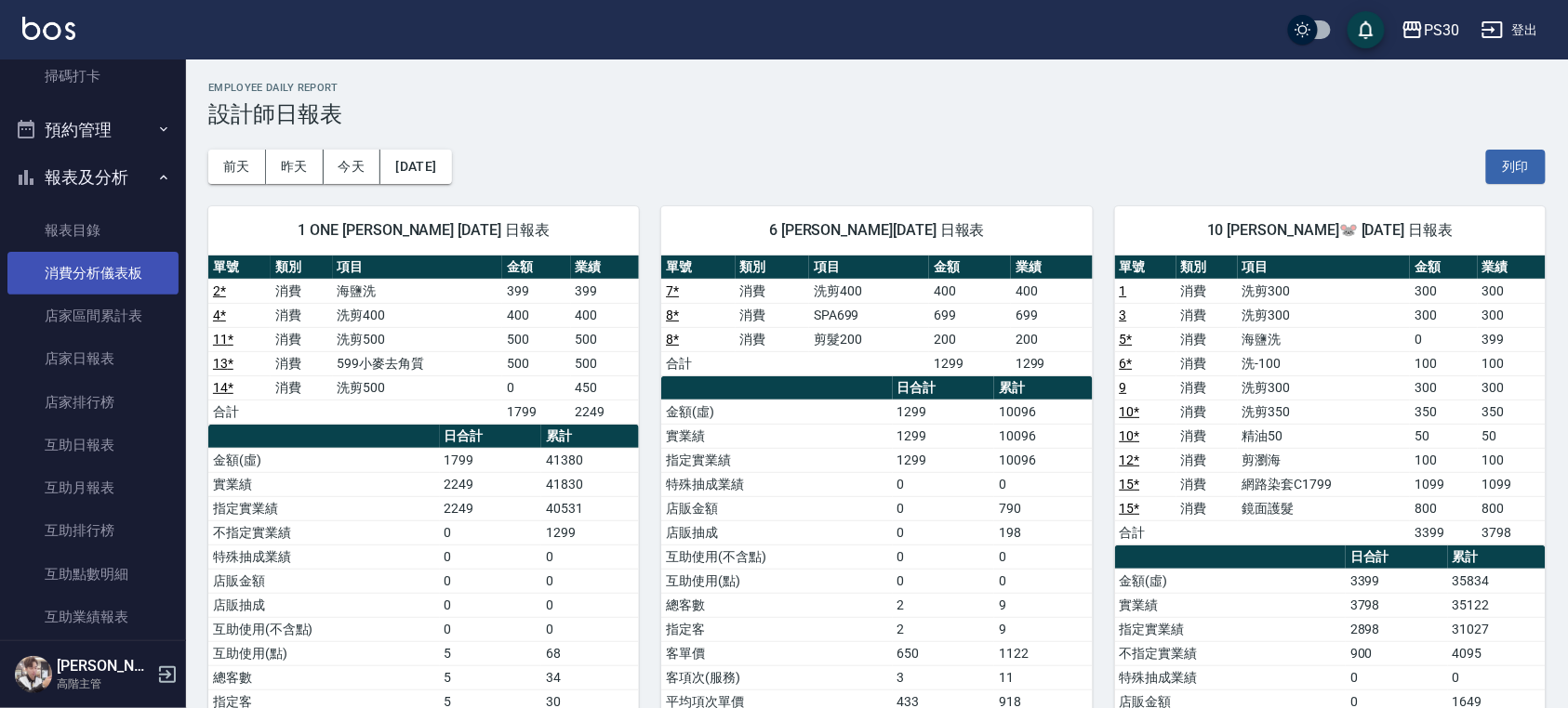
scroll to position [496, 0]
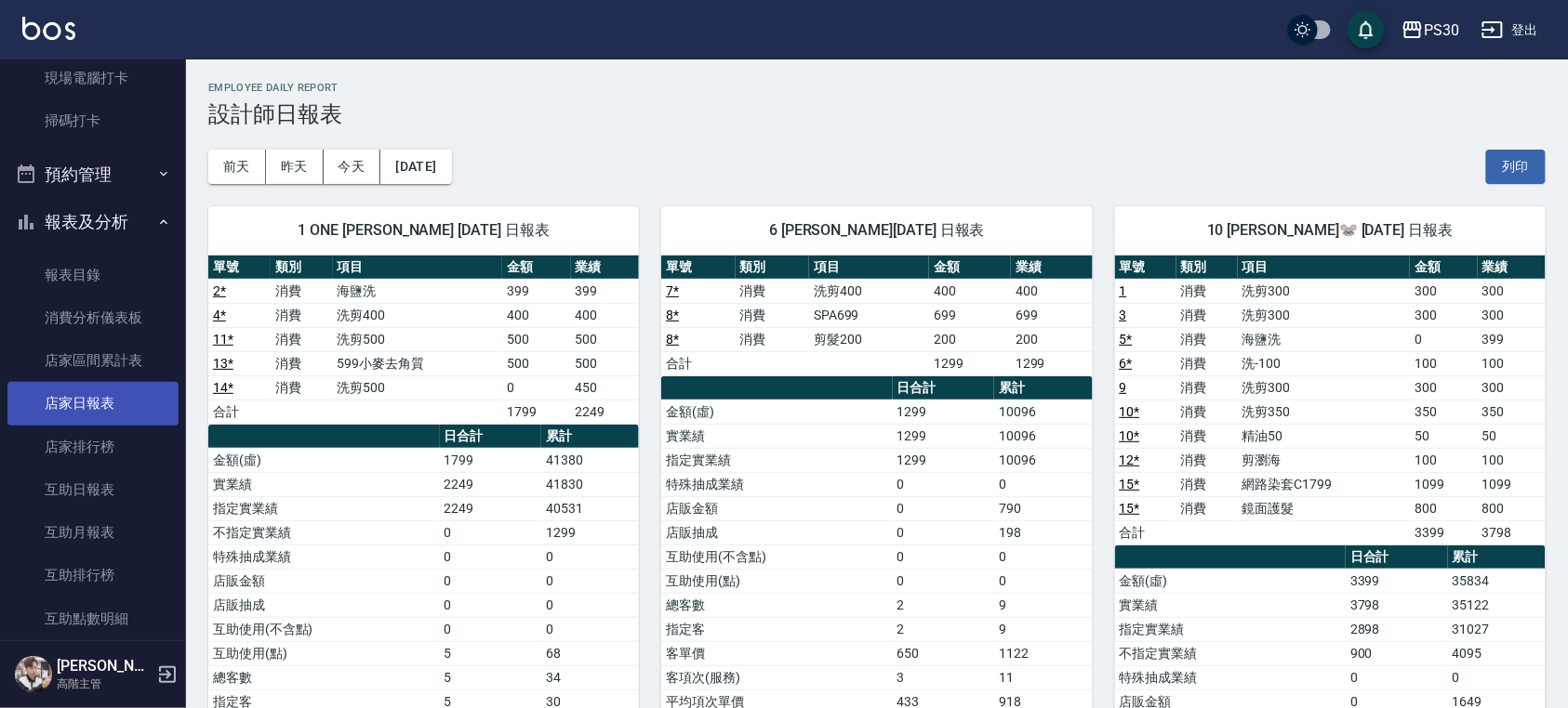
click at [79, 407] on link "店家日報表" at bounding box center [93, 404] width 171 height 43
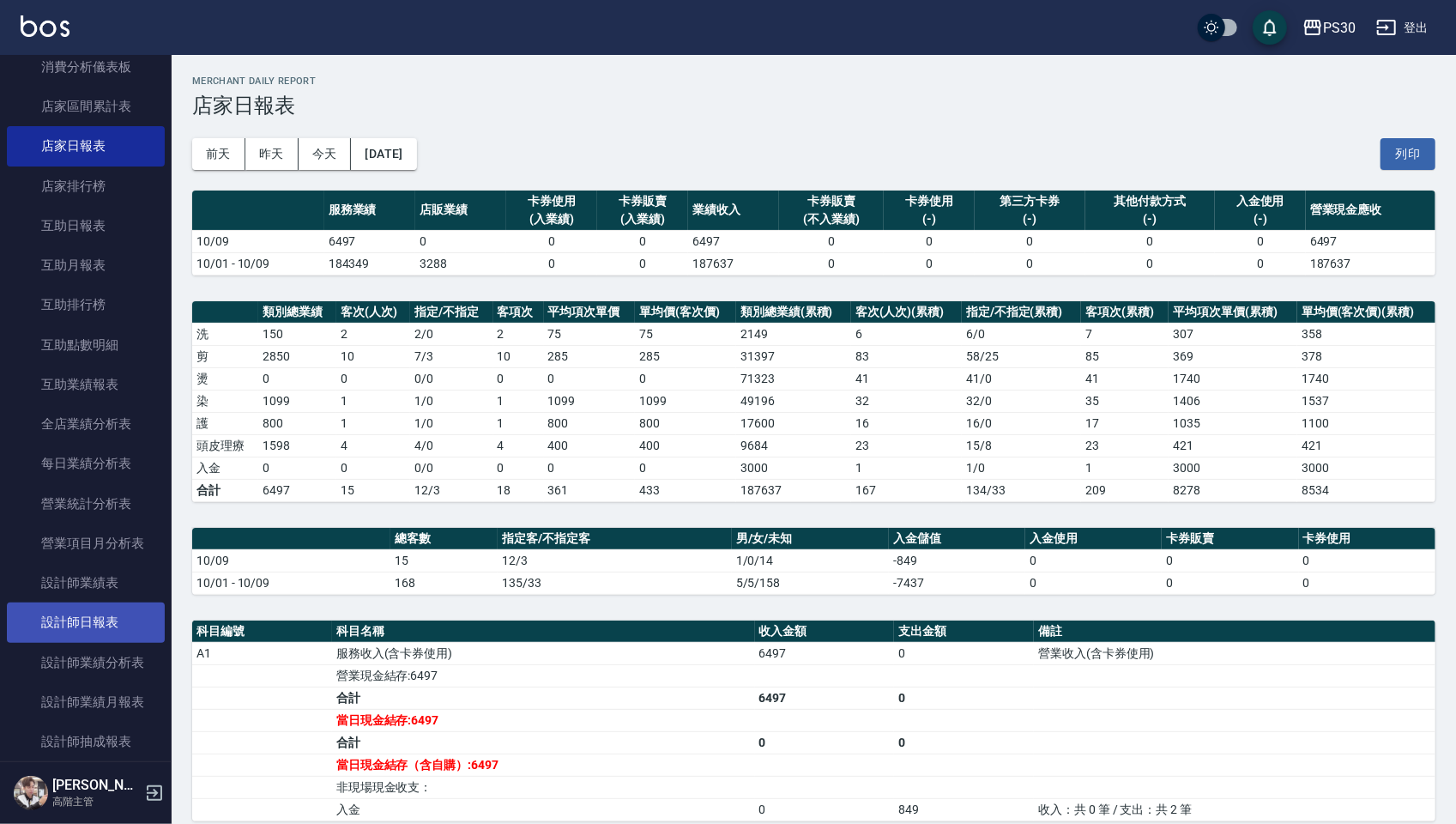
scroll to position [686, 0]
click at [84, 622] on link "設計師日報表" at bounding box center [86, 620] width 158 height 40
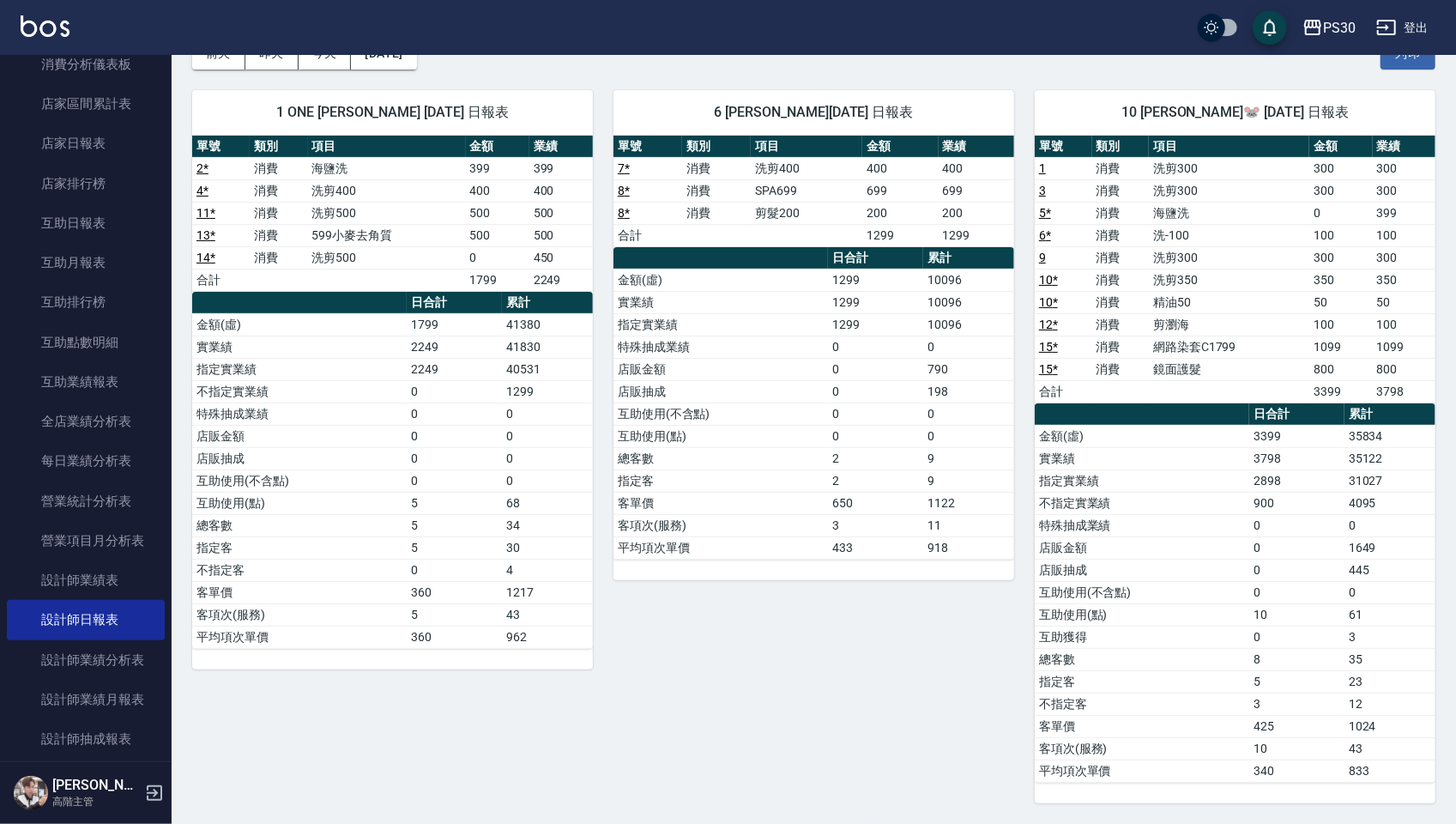
scroll to position [108, 0]
click at [73, 230] on link "互助日報表" at bounding box center [86, 223] width 158 height 40
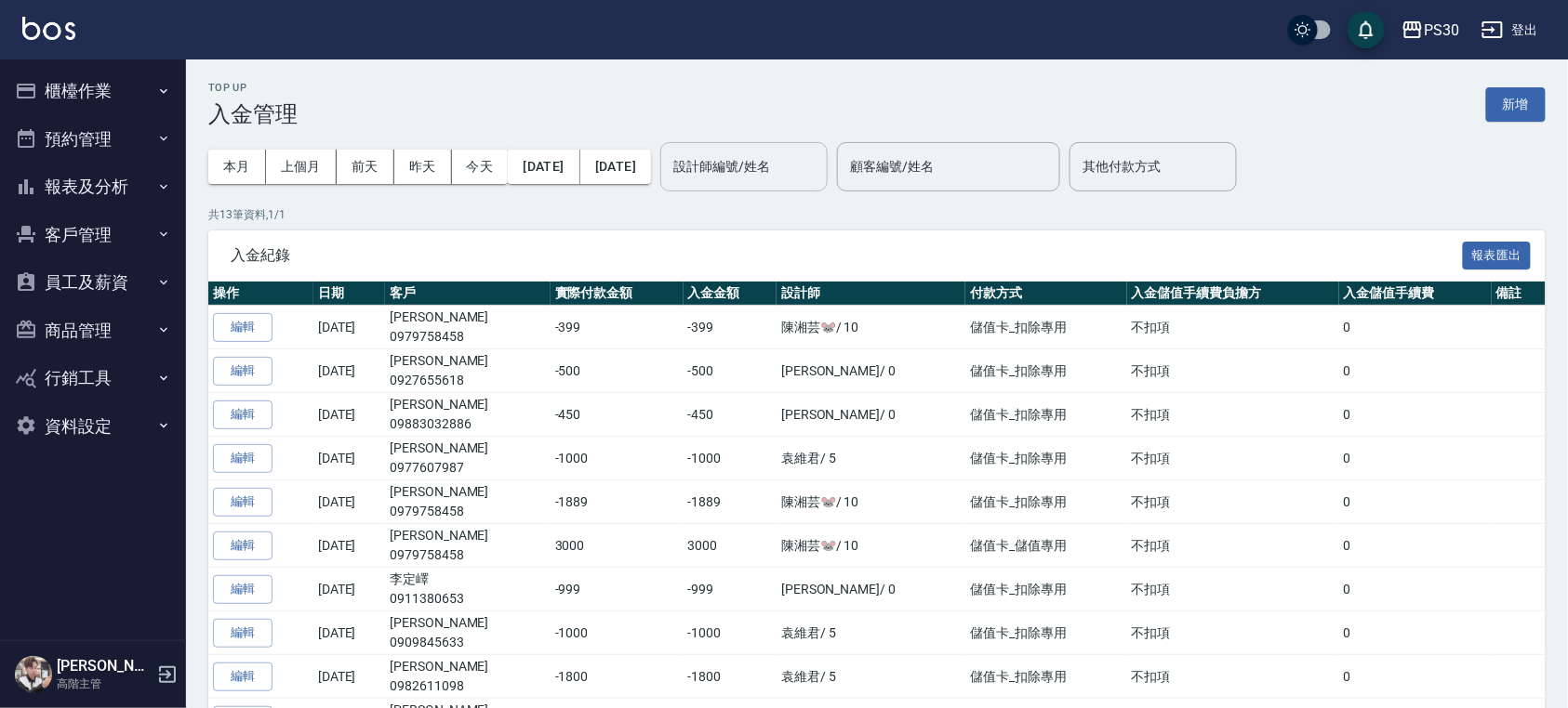
click at [819, 183] on input "設計師編號/姓名" at bounding box center [744, 166] width 150 height 32
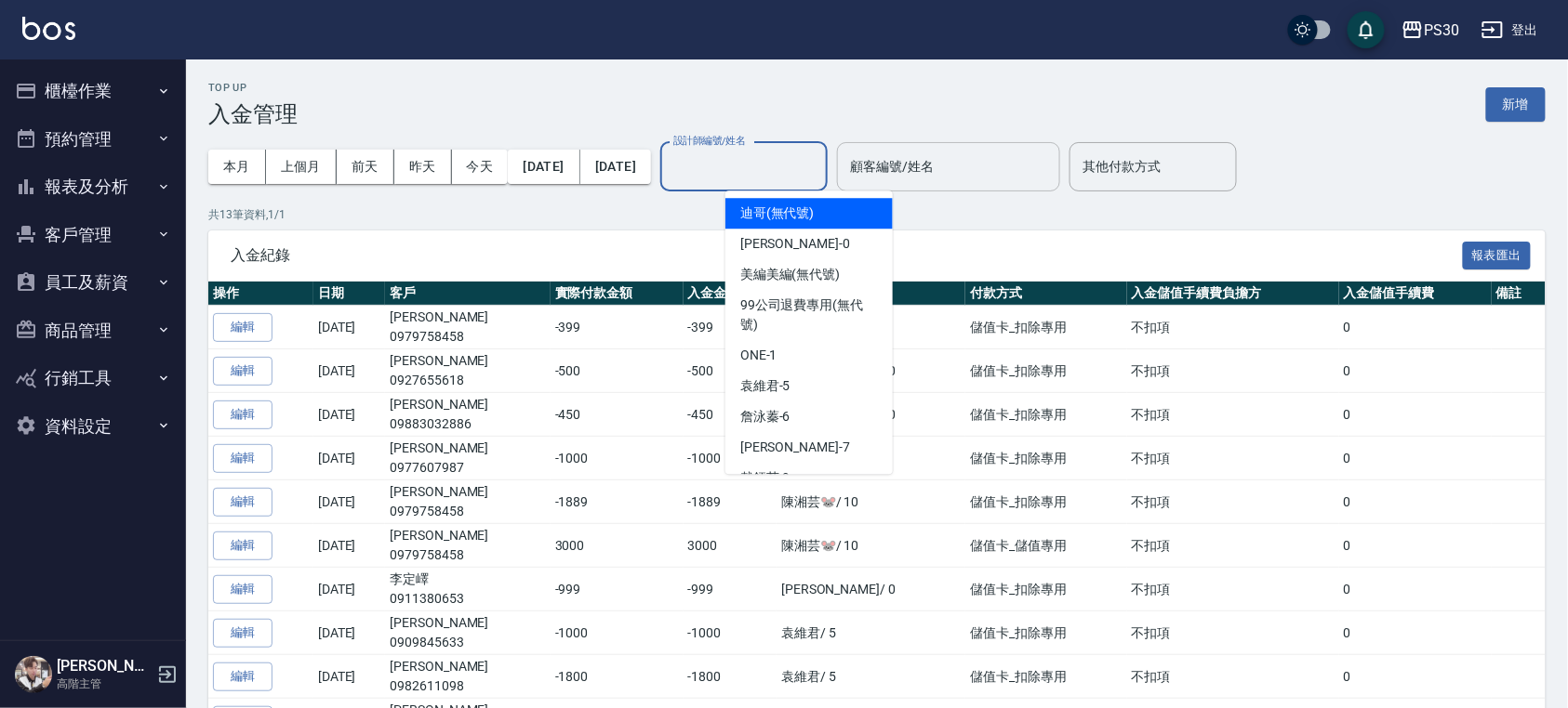
click at [971, 160] on input "顧客編號/姓名" at bounding box center [948, 166] width 206 height 32
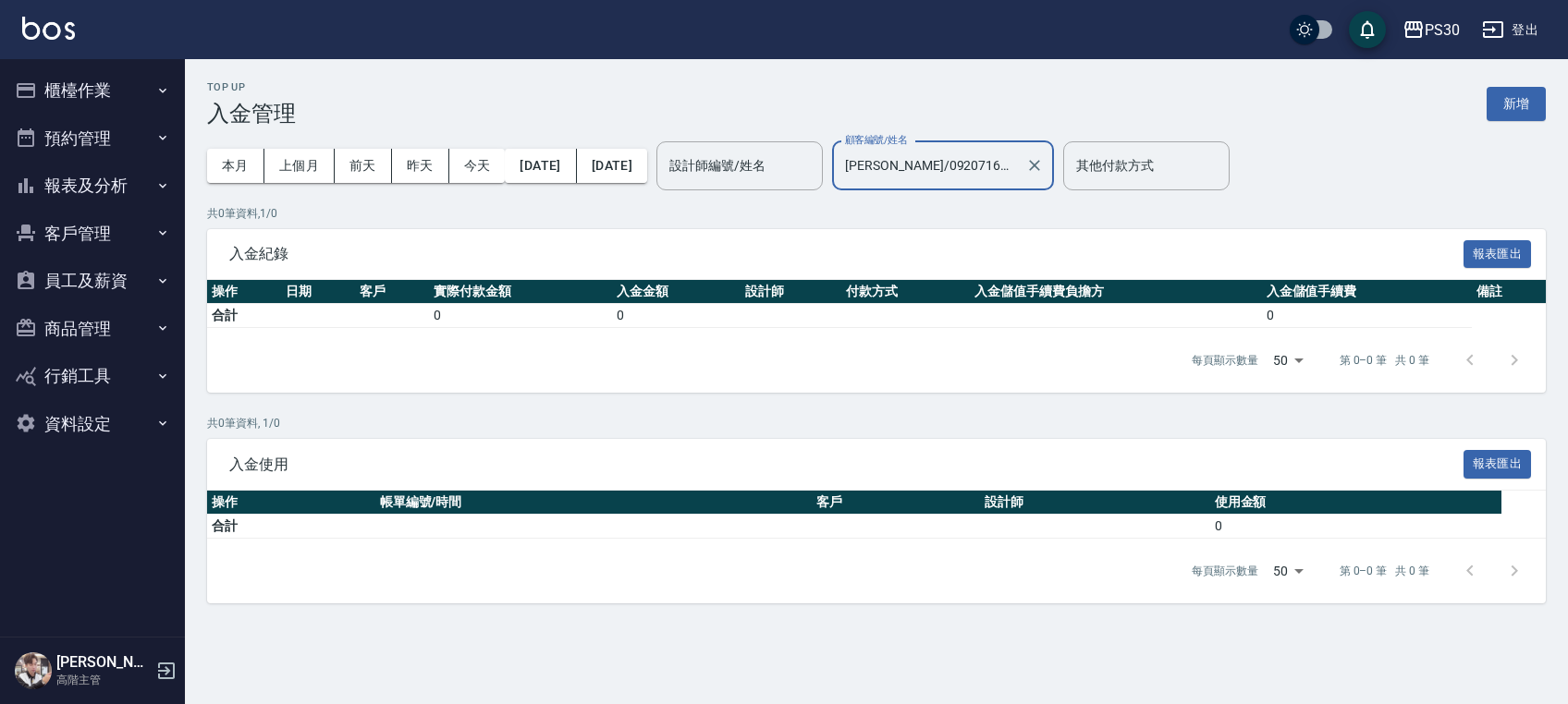
type input "[PERSON_NAME]/0920716158"
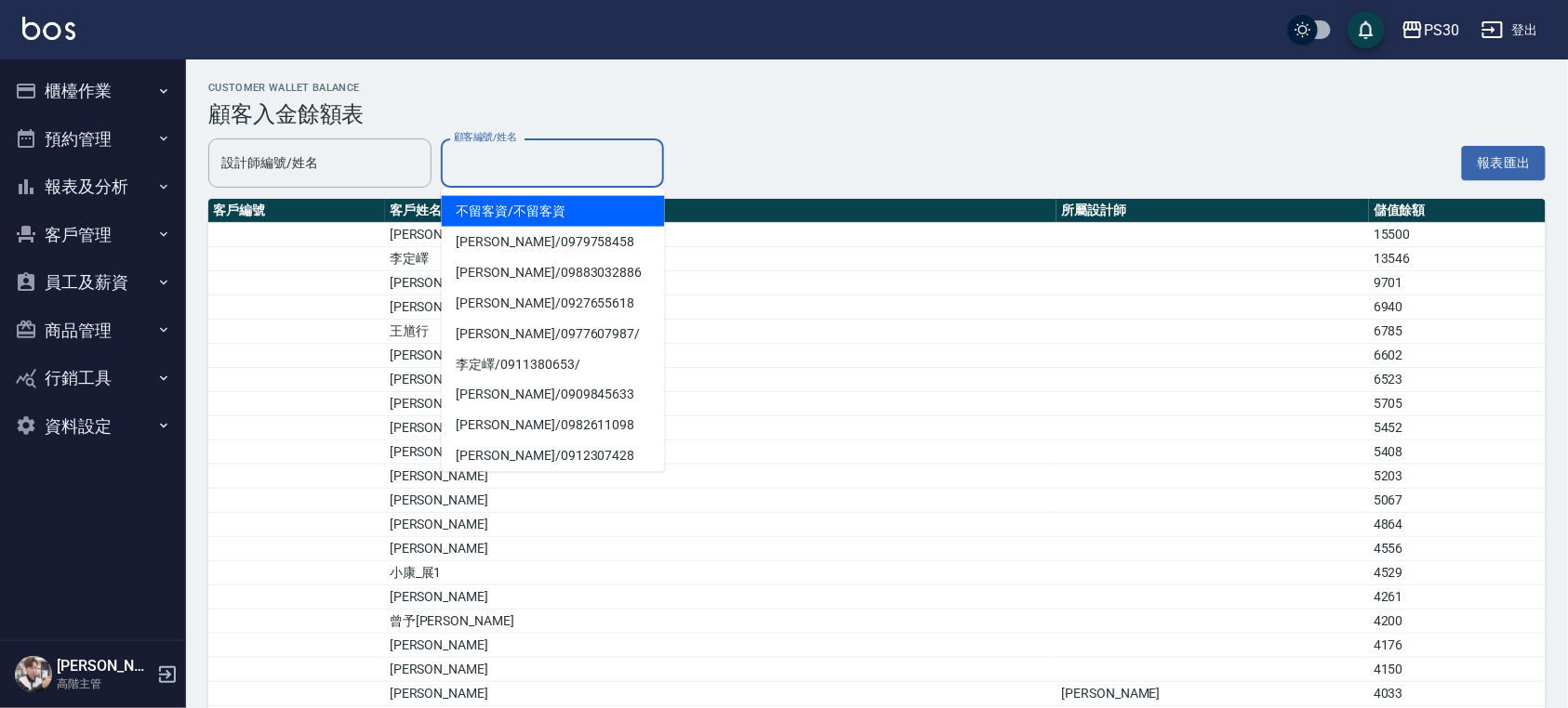
click at [544, 158] on input "顧客編號/姓名" at bounding box center [552, 163] width 206 height 32
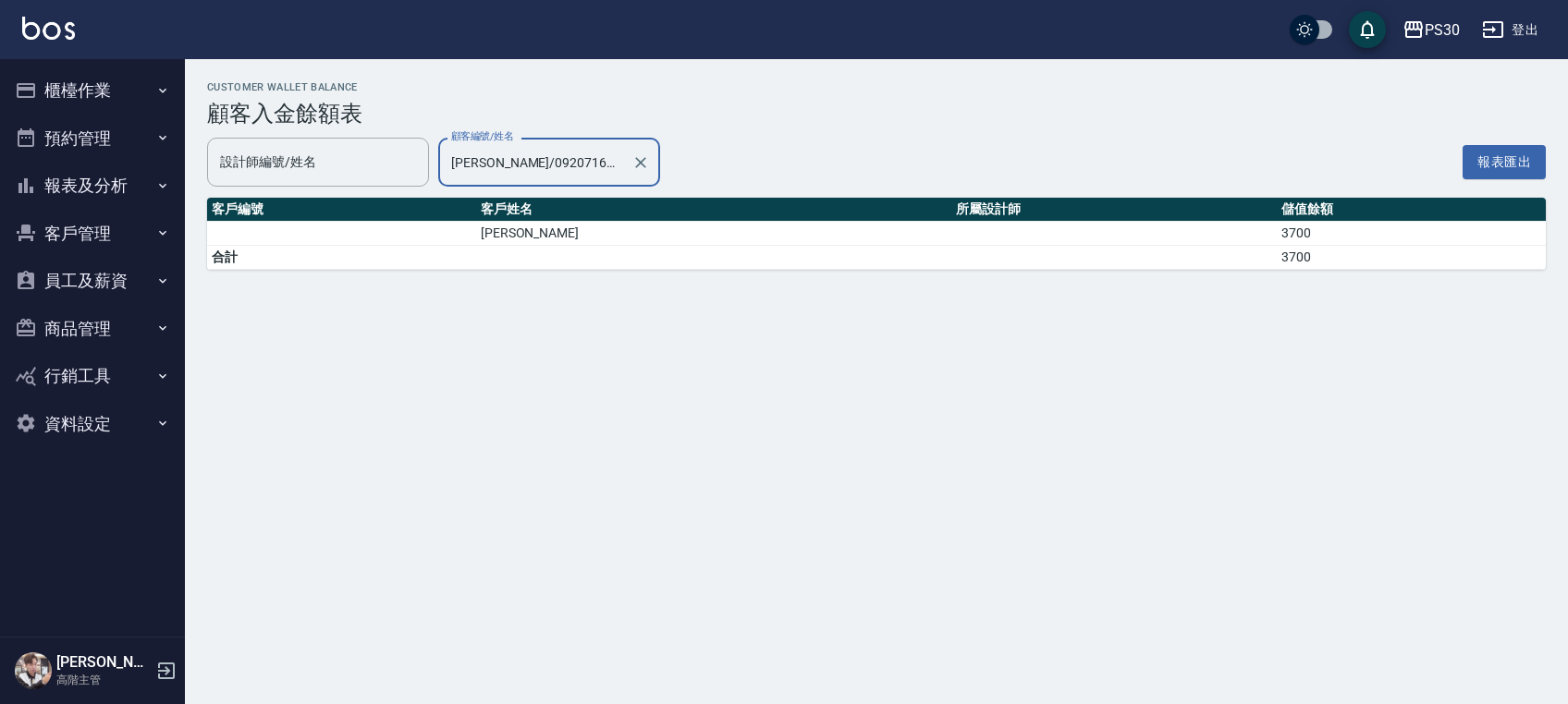
type input "[PERSON_NAME]/0920716158"
click at [618, 164] on input "[PERSON_NAME]/0920716158" at bounding box center [535, 162] width 178 height 32
click at [646, 166] on icon "Clear" at bounding box center [641, 162] width 19 height 19
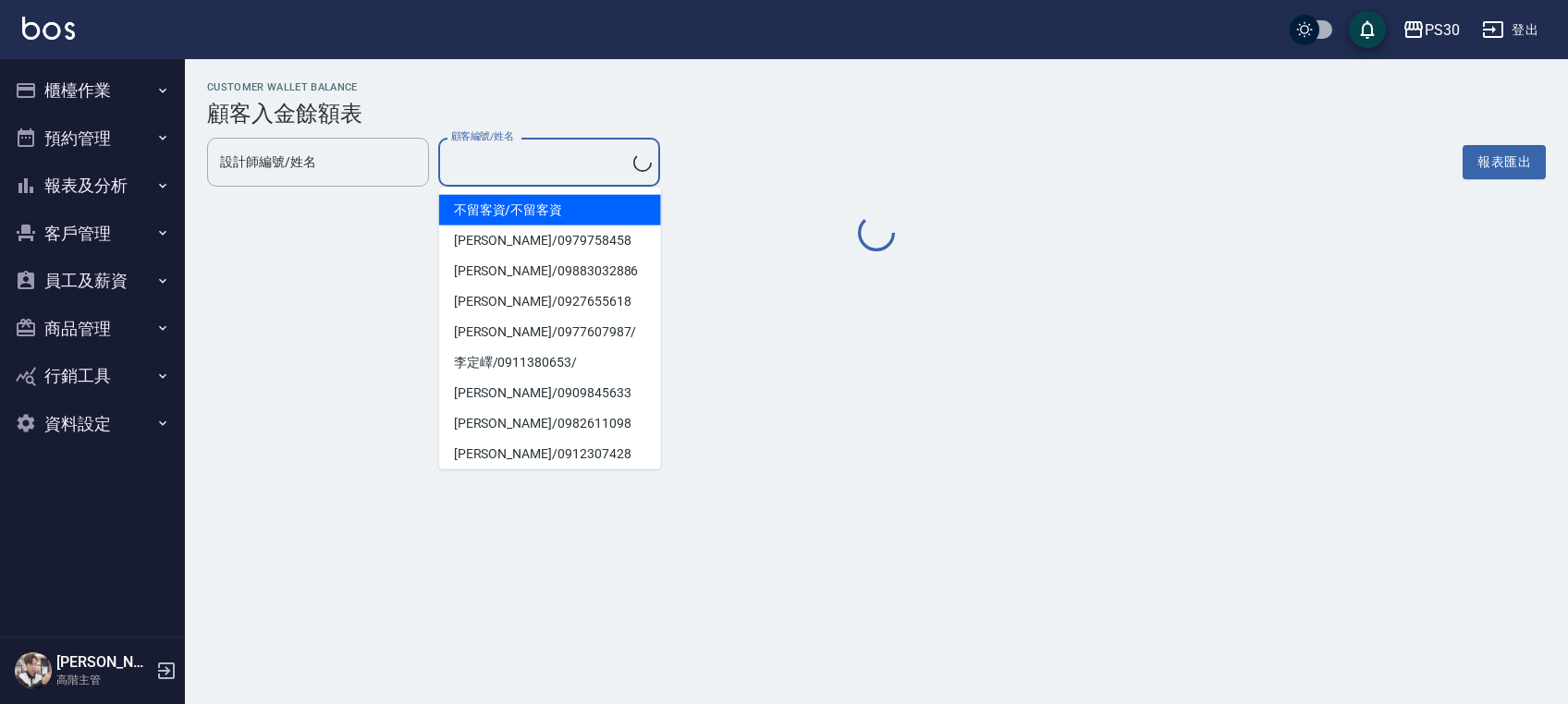
type input "[PERSON_NAME]/0920716158"
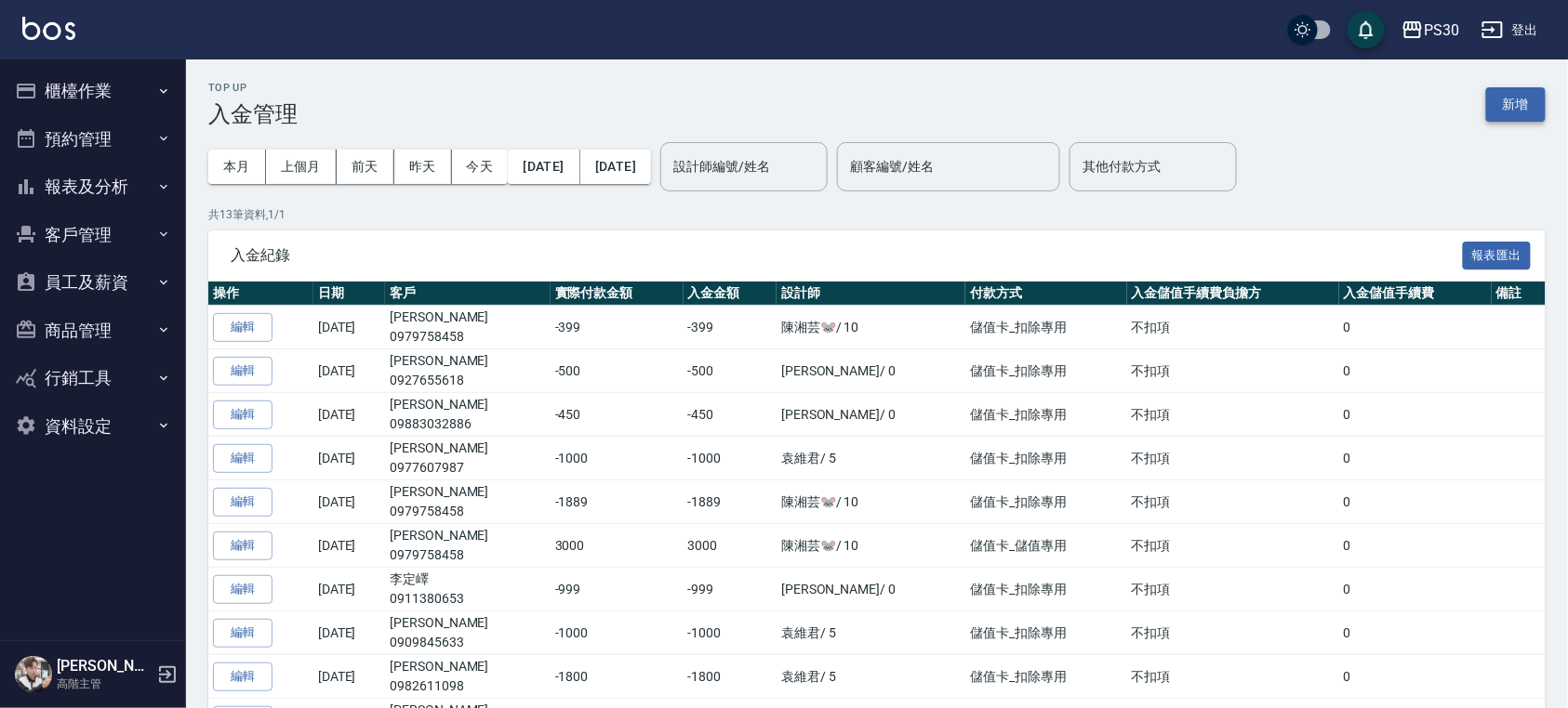
click at [1535, 113] on button "新增" at bounding box center [1516, 104] width 60 height 34
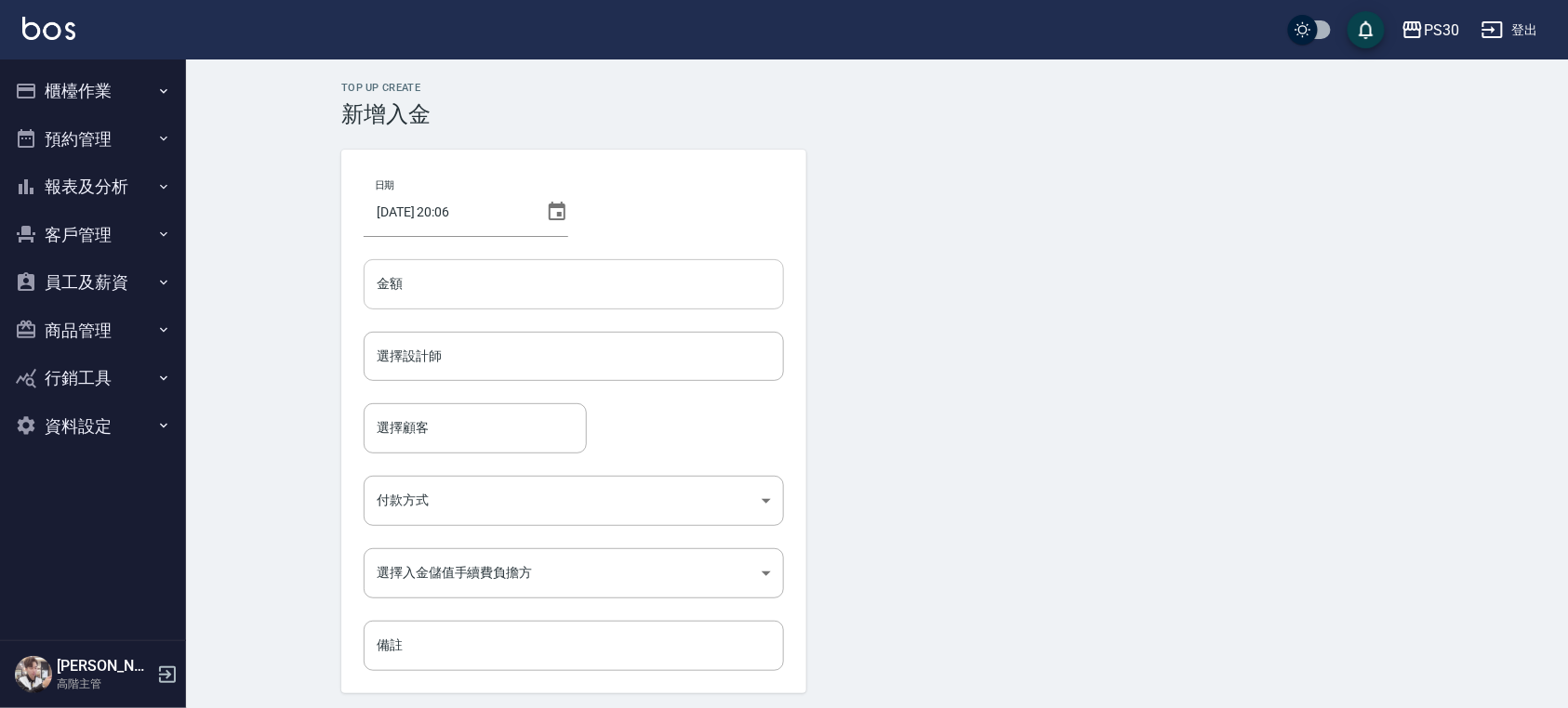
click at [435, 271] on input "金額" at bounding box center [574, 284] width 420 height 50
type input "-450"
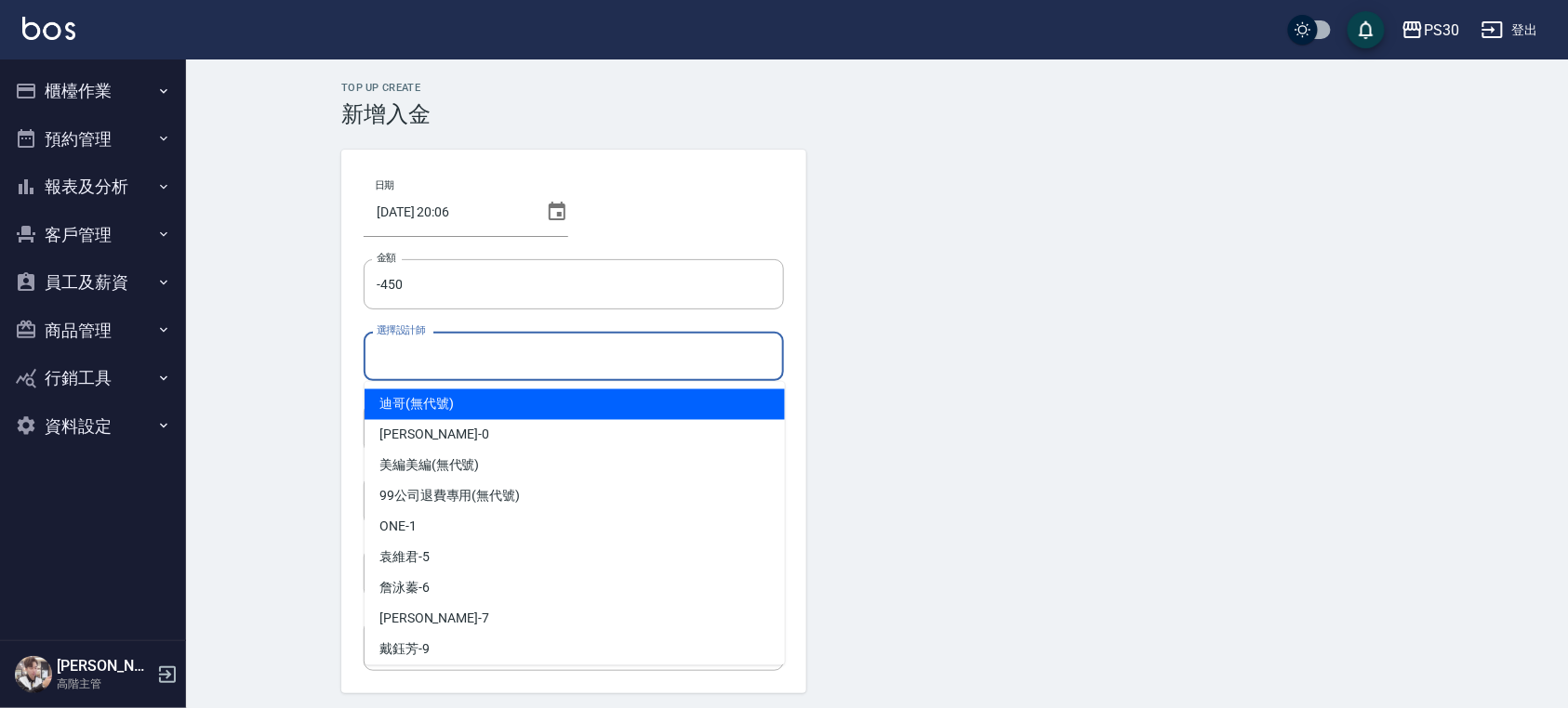
click at [508, 351] on input "選擇設計師" at bounding box center [574, 355] width 404 height 32
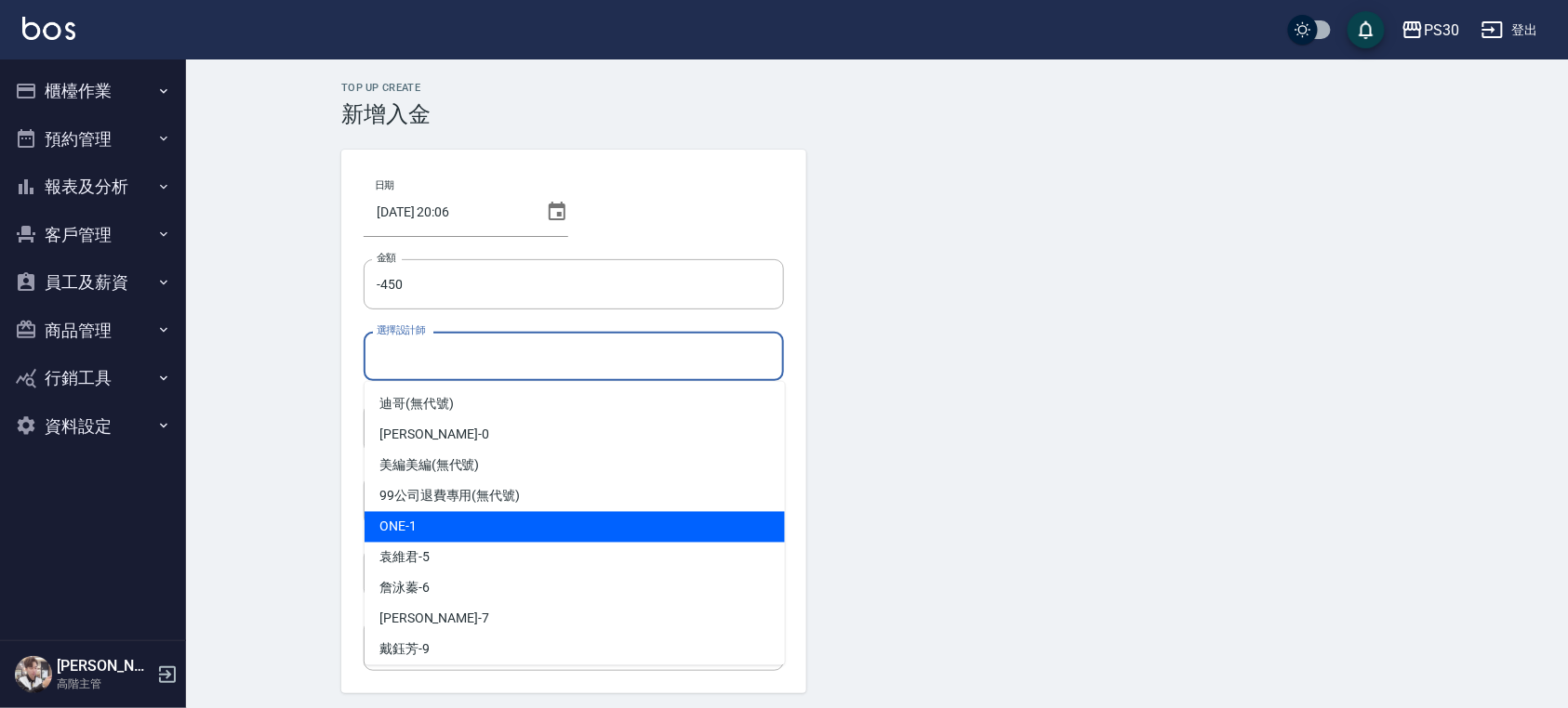
click at [483, 522] on div "ONE -1" at bounding box center [575, 527] width 420 height 30
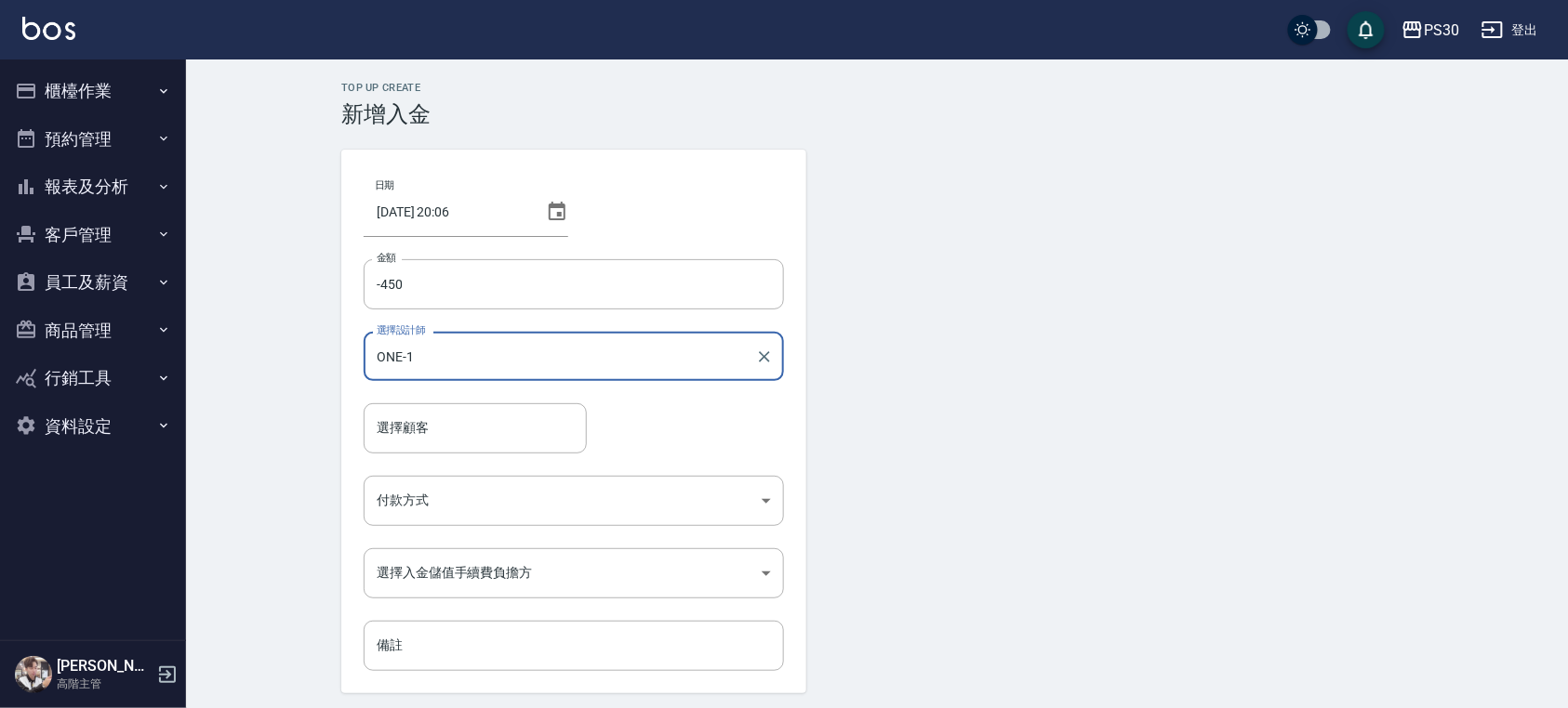
type input "ONE-1"
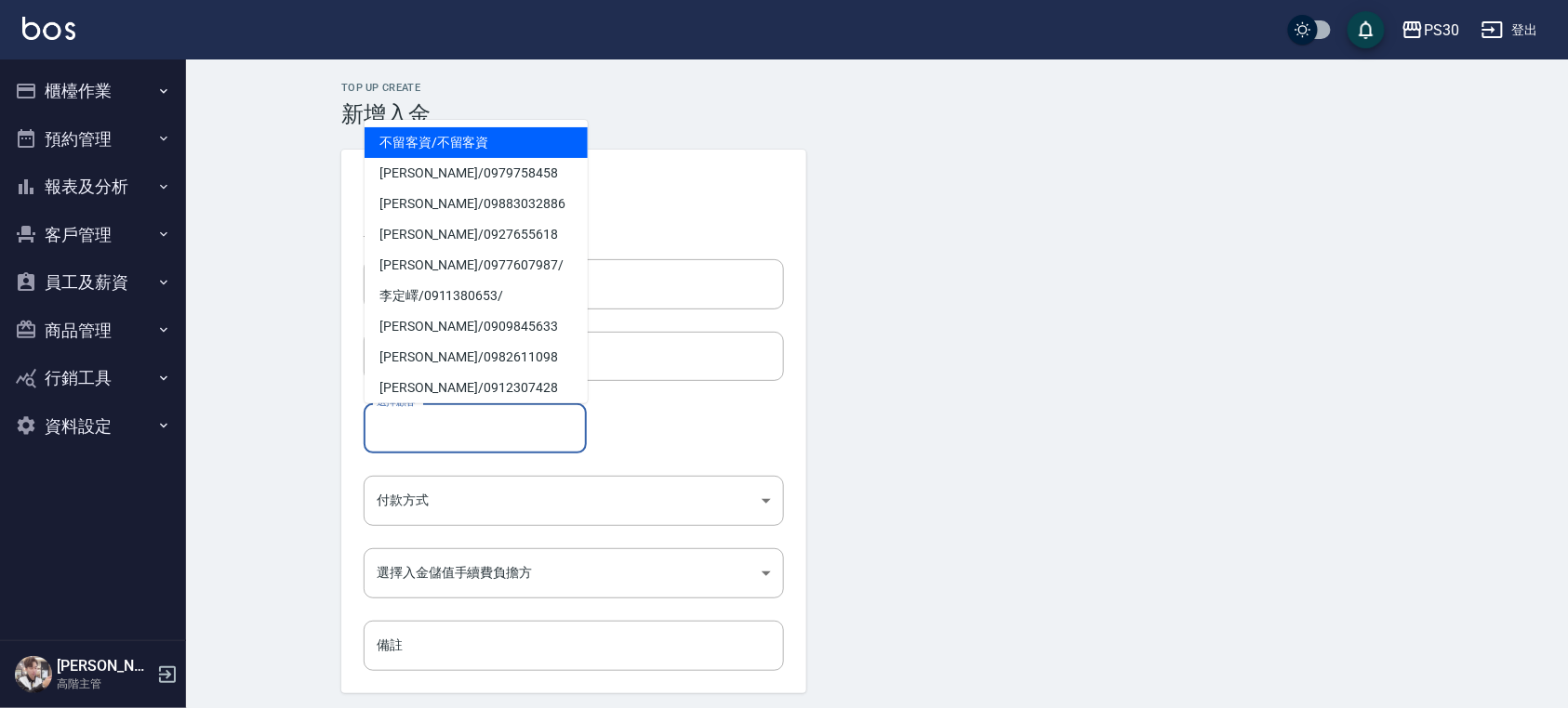
click at [469, 421] on input "選擇顧客" at bounding box center [476, 427] width 206 height 32
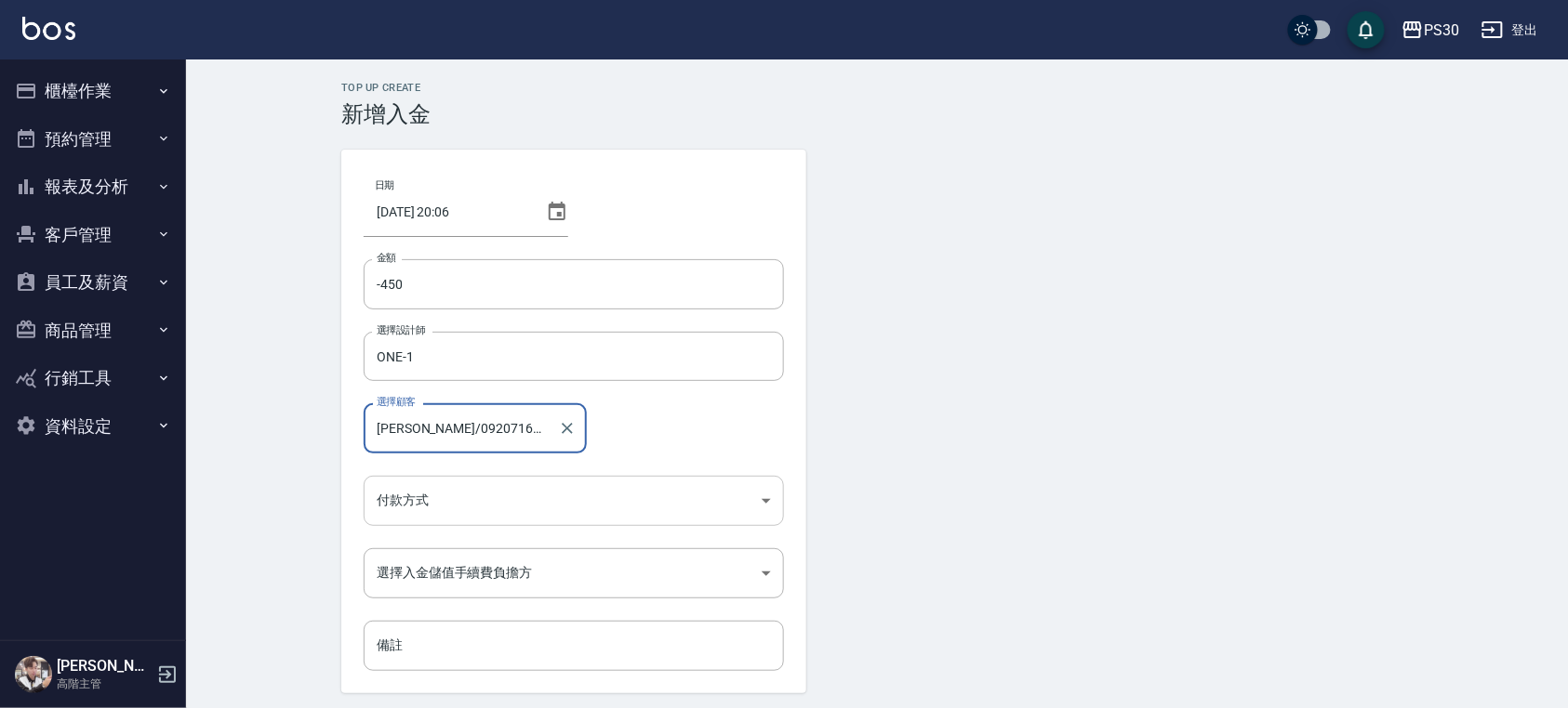
type input "[PERSON_NAME]/0920716158"
click at [473, 485] on body "PS30 登出 櫃檯作業 打帳單 帳單列表 掛單列表 座位開單 營業儀表板 現金收支登錄 高階收支登錄 材料自購登錄 每日結帳 排班表 現場電腦打卡 掃碼打卡…" at bounding box center [784, 386] width 1568 height 772
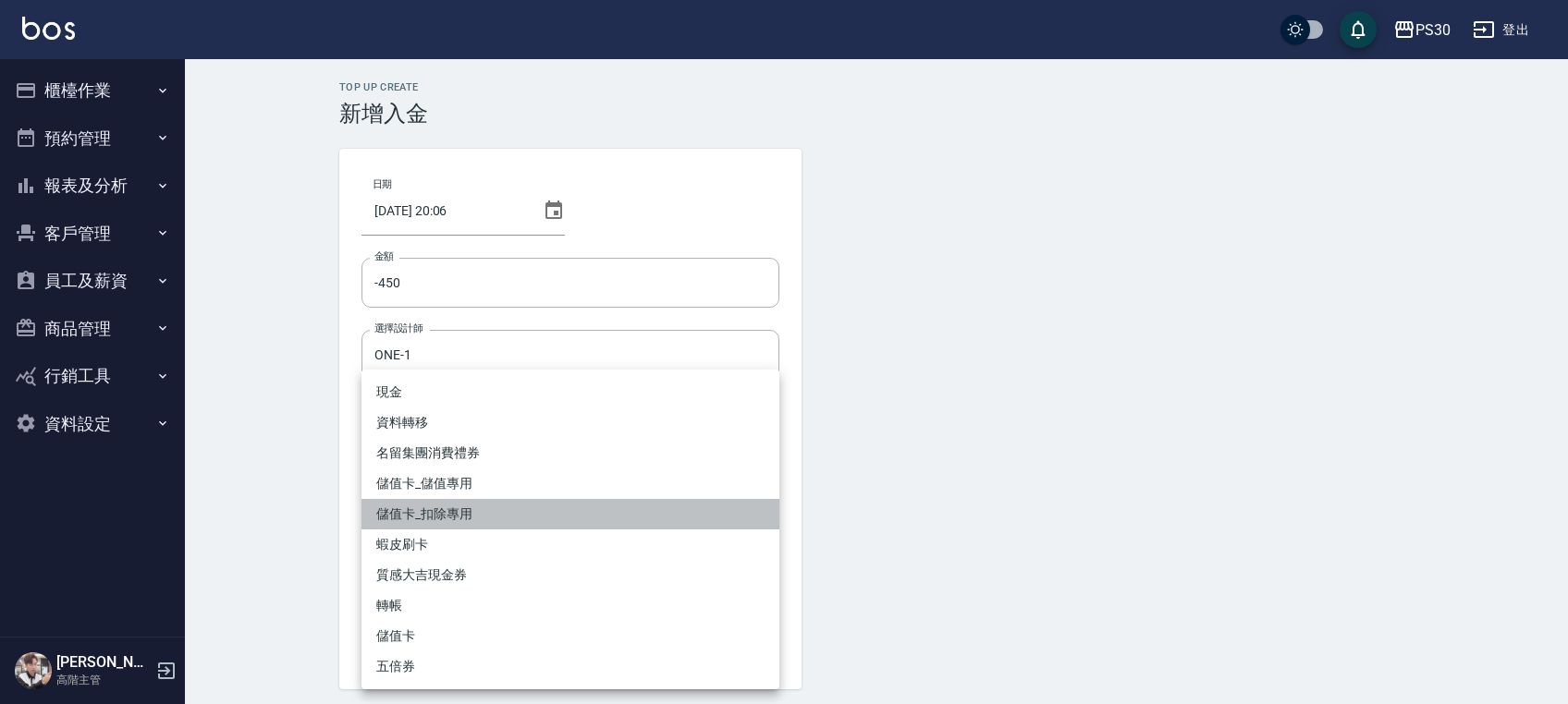
click at [487, 519] on li "儲值卡_扣除專用" at bounding box center [571, 514] width 418 height 30
type input "儲值卡_扣除專用"
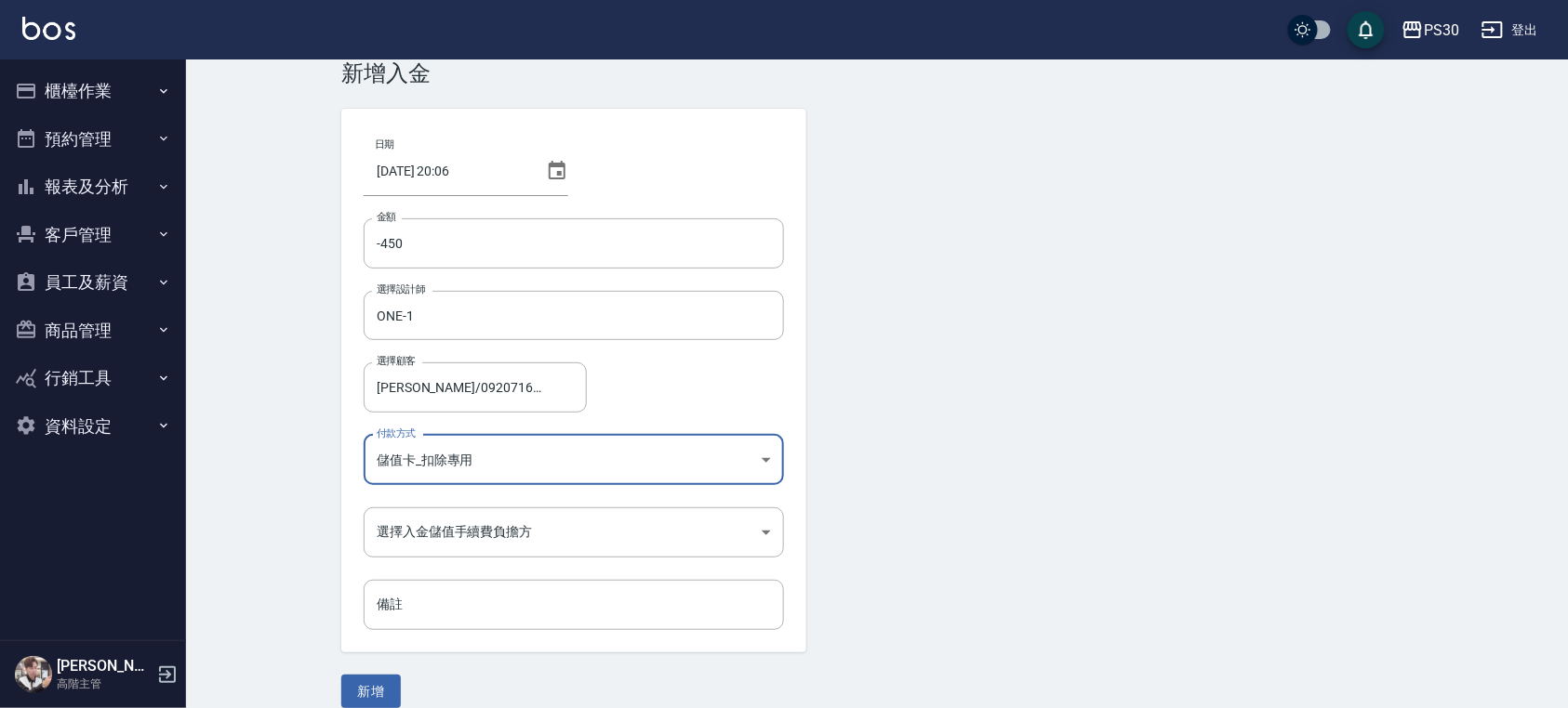
scroll to position [63, 0]
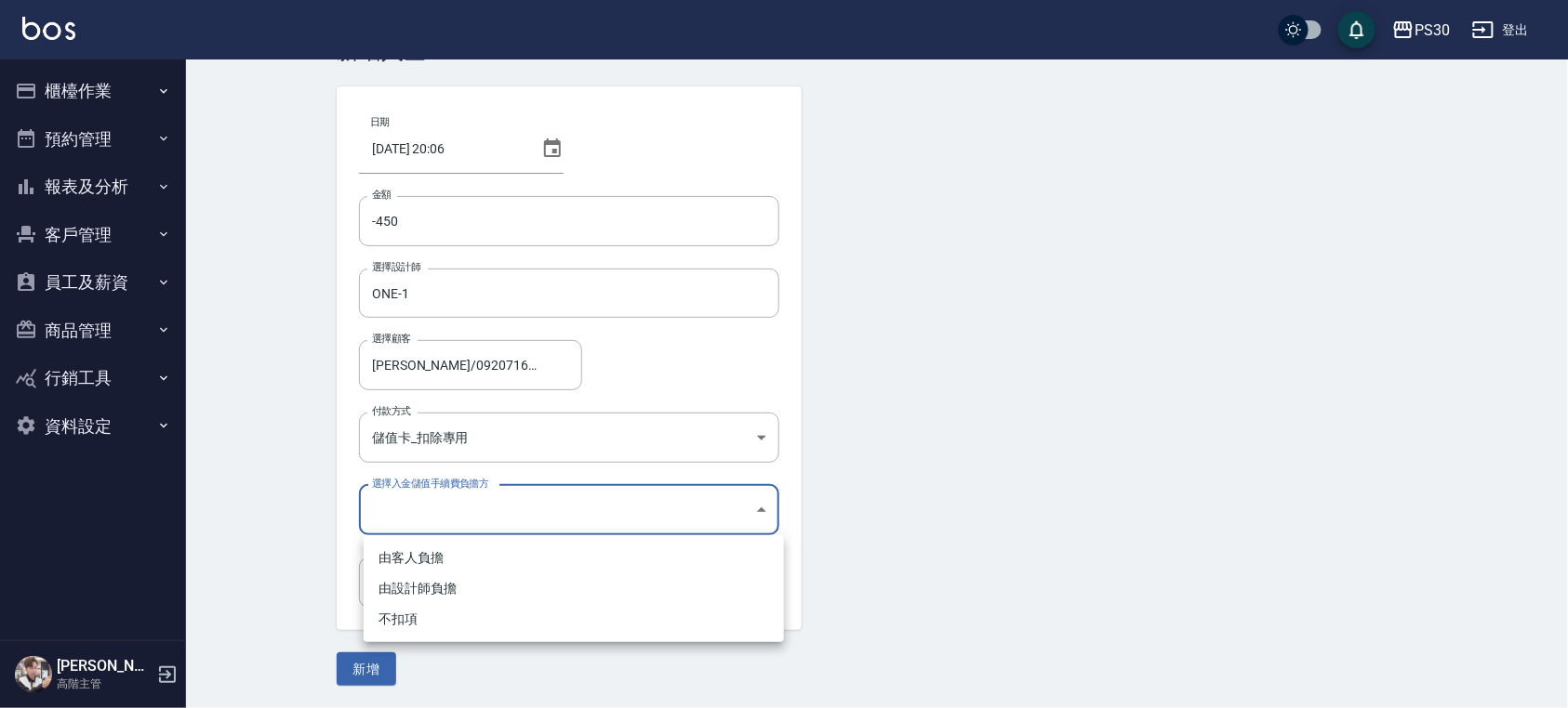
click at [433, 518] on body "PS30 登出 櫃檯作業 打帳單 帳單列表 掛單列表 座位開單 營業儀表板 現金收支登錄 高階收支登錄 材料自購登錄 每日結帳 排班表 現場電腦打卡 掃碼打卡…" at bounding box center [784, 323] width 1568 height 772
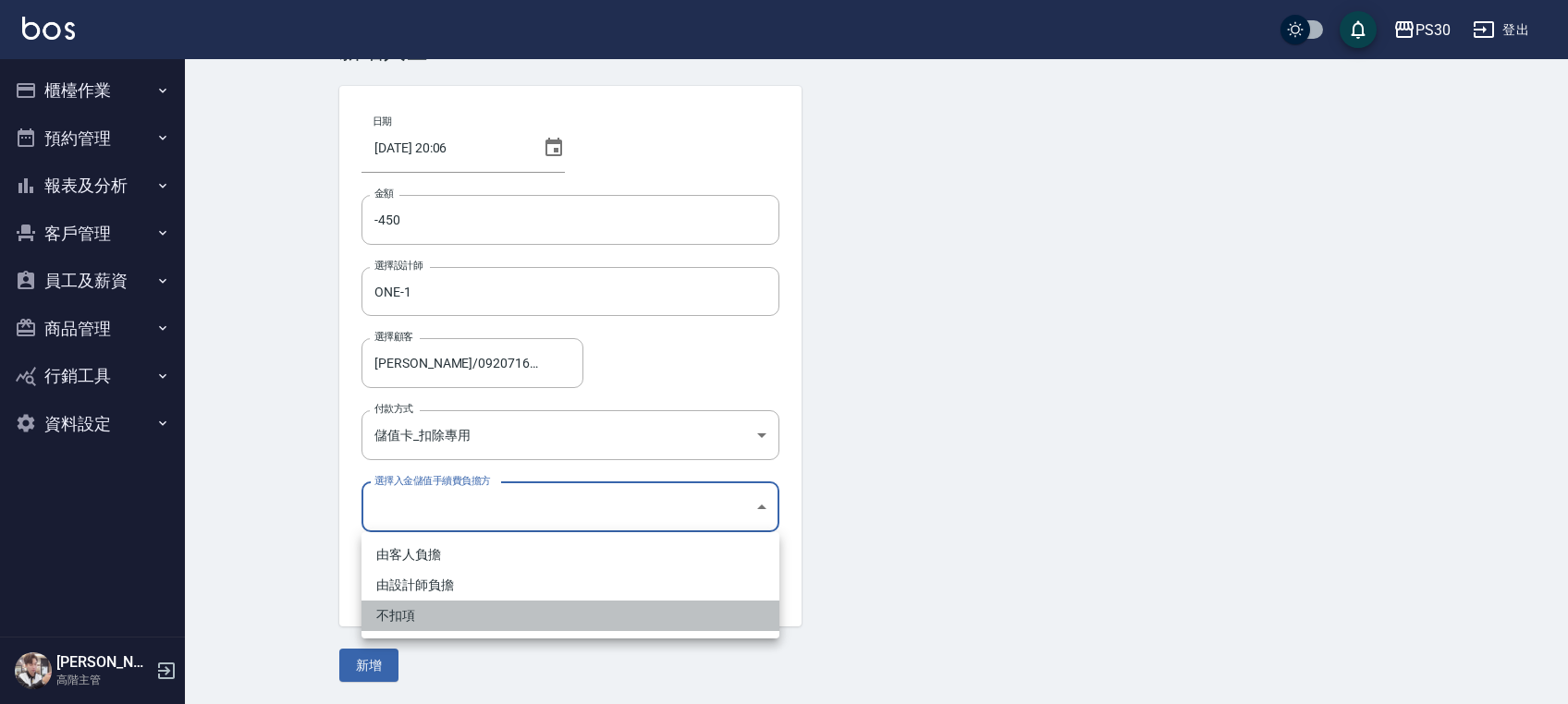
click at [407, 614] on li "不扣項" at bounding box center [571, 615] width 418 height 30
type input "WITHOUTHANDLINGFEE"
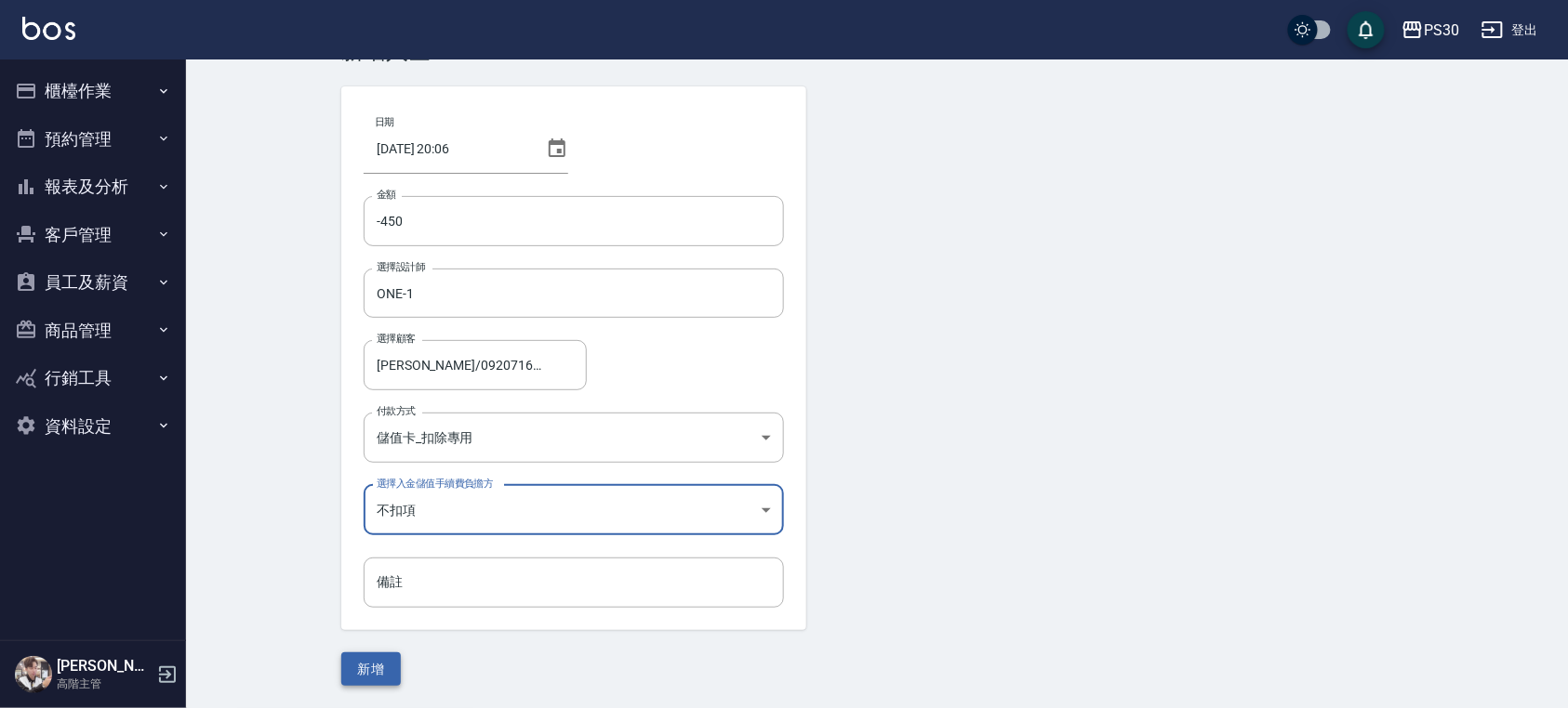
click at [375, 677] on button "新增" at bounding box center [370, 670] width 60 height 34
